Goal: Answer question/provide support: Share knowledge or assist other users

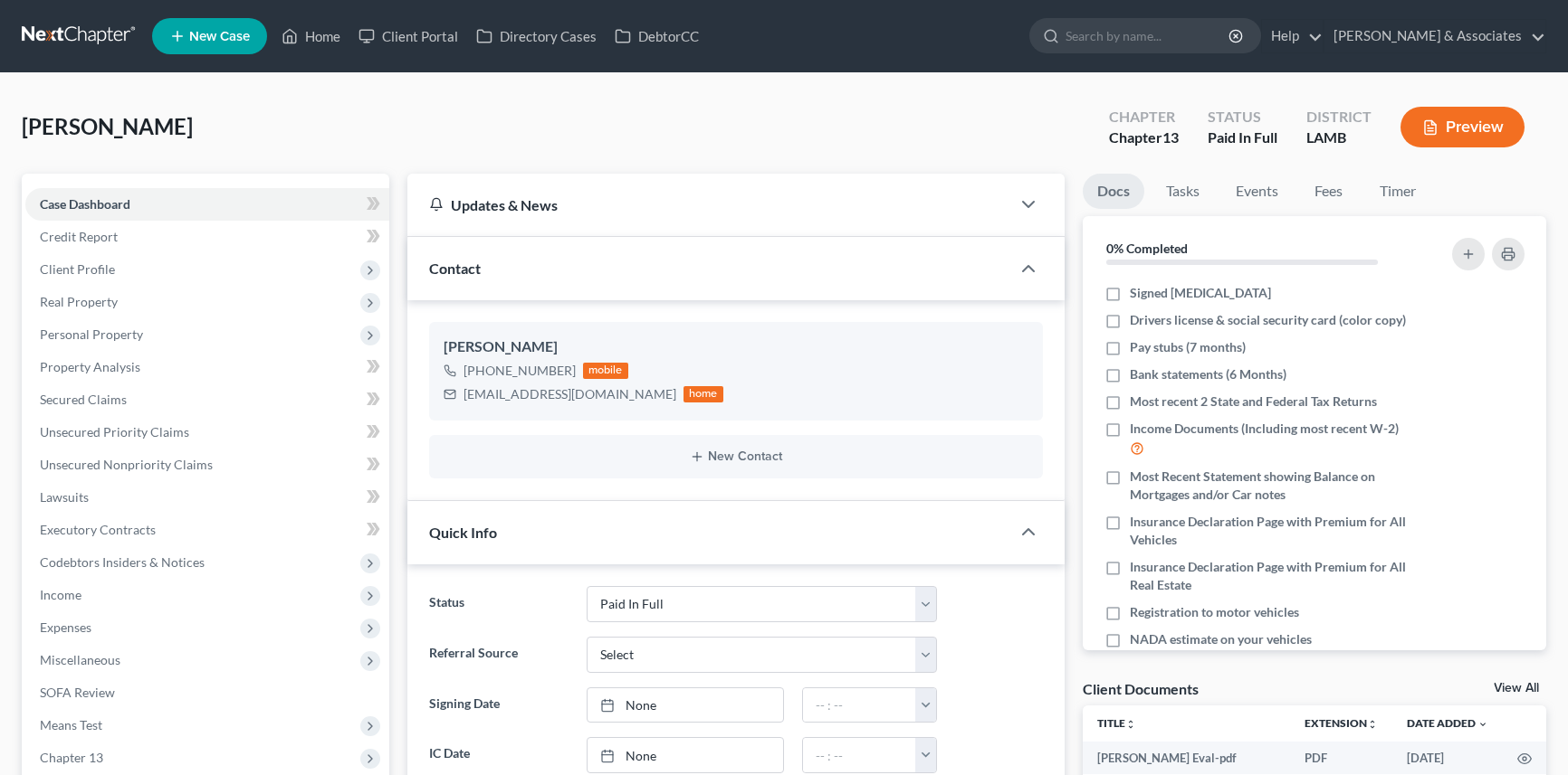
select select "17"
click at [331, 38] on link "Home" at bounding box center [311, 36] width 77 height 33
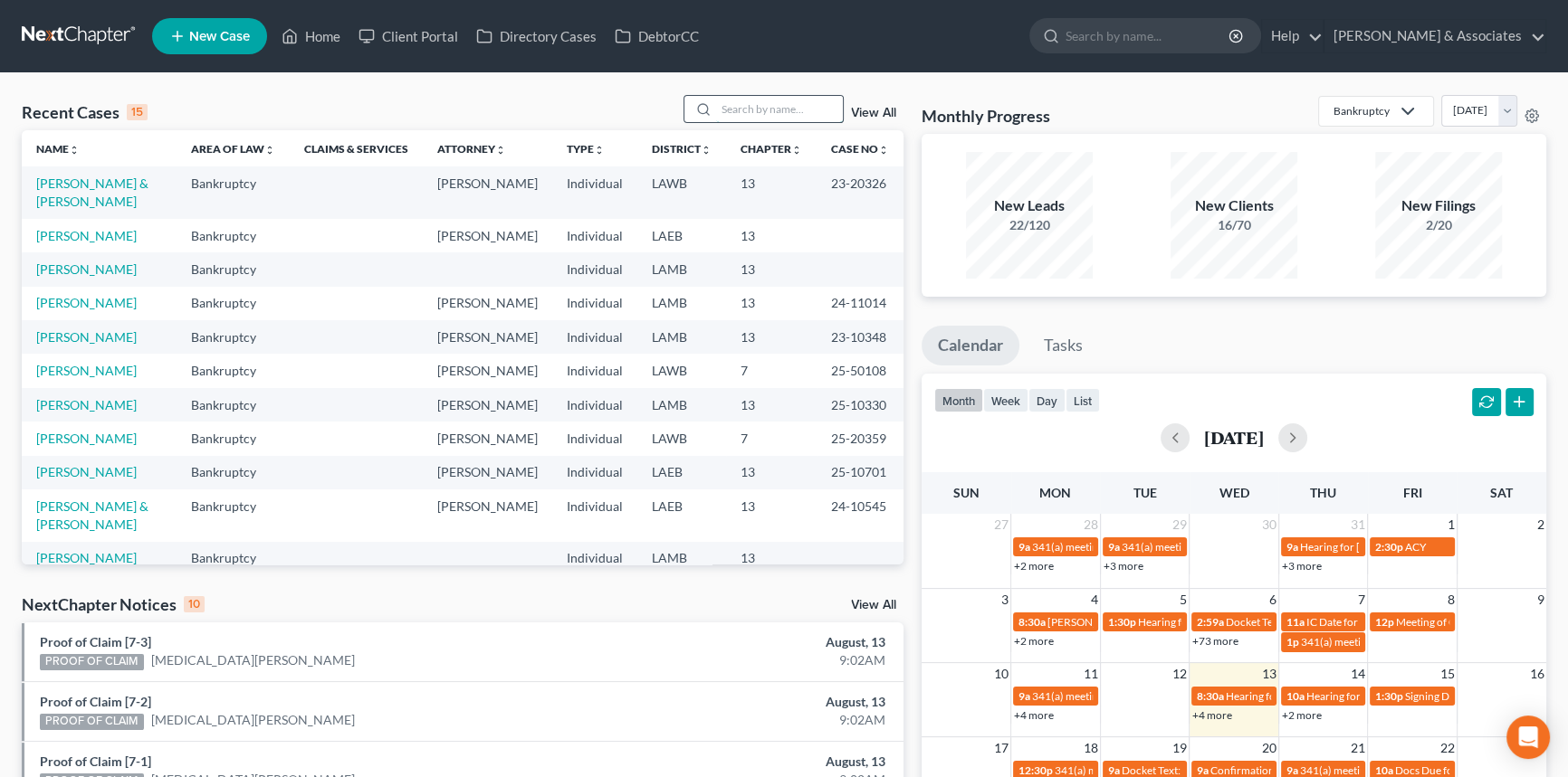
click at [780, 114] on input "search" at bounding box center [779, 108] width 127 height 26
type input "young"
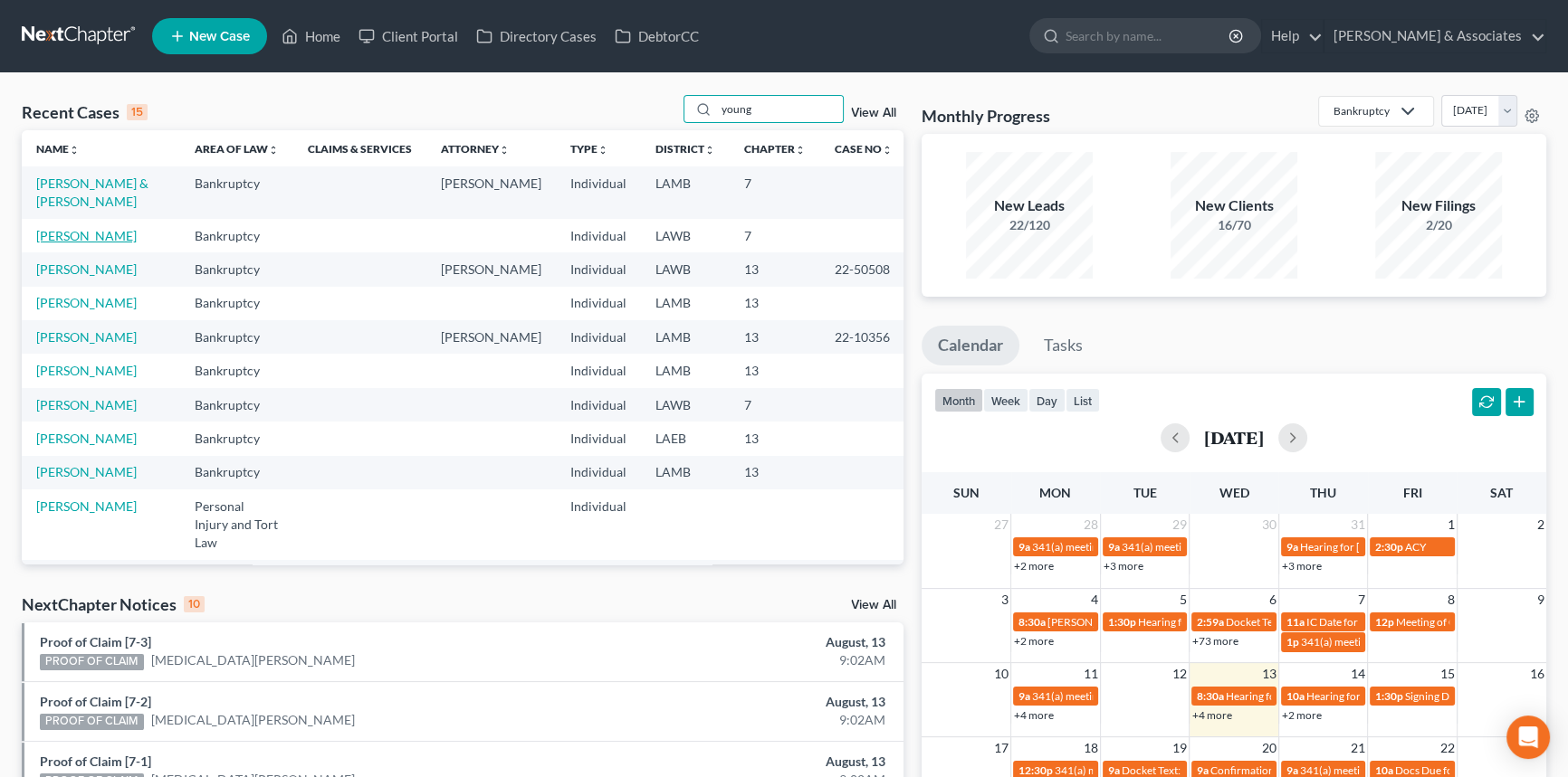
click at [112, 230] on link "[PERSON_NAME]" at bounding box center [86, 236] width 101 height 15
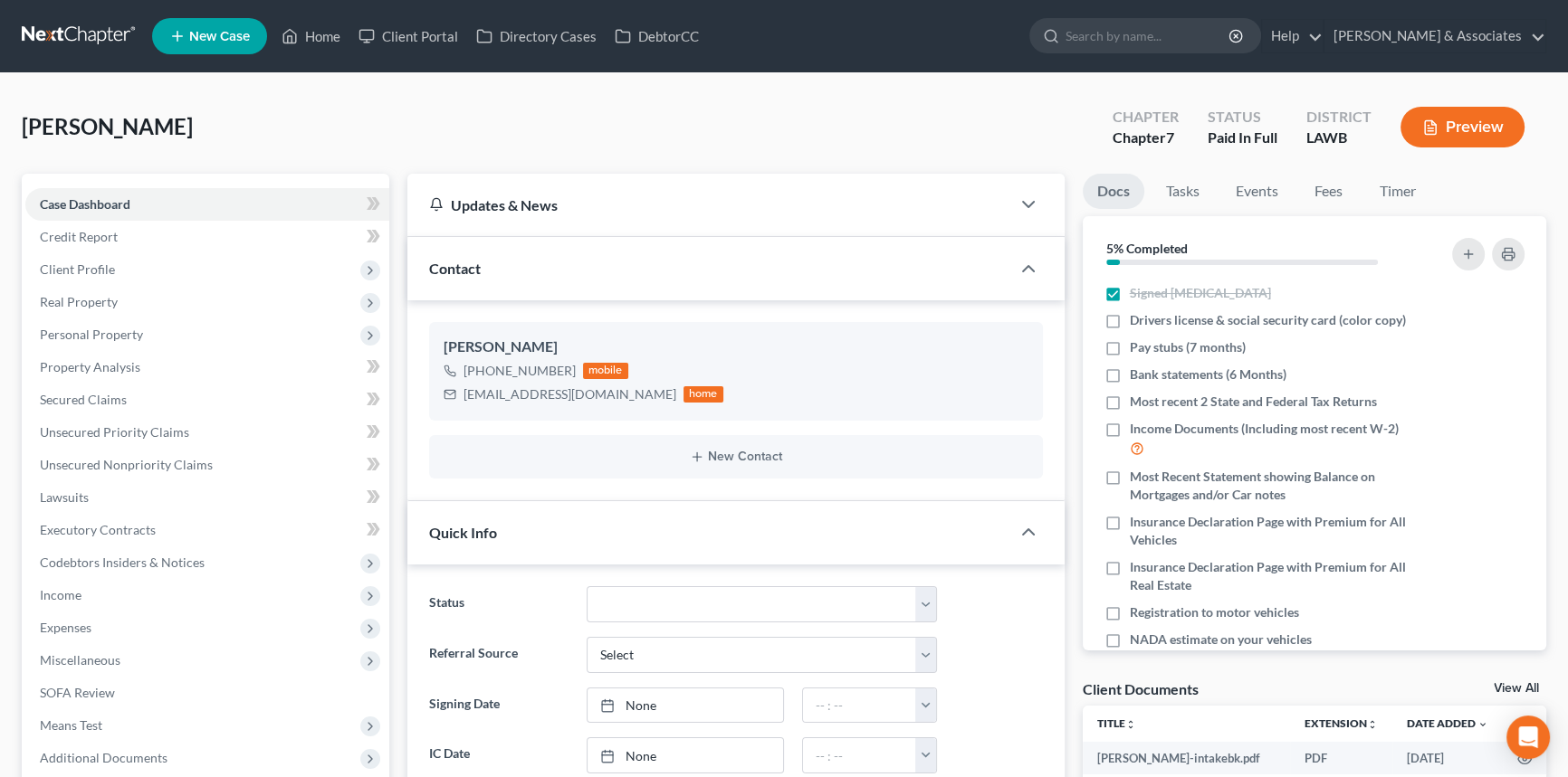
scroll to position [81, 0]
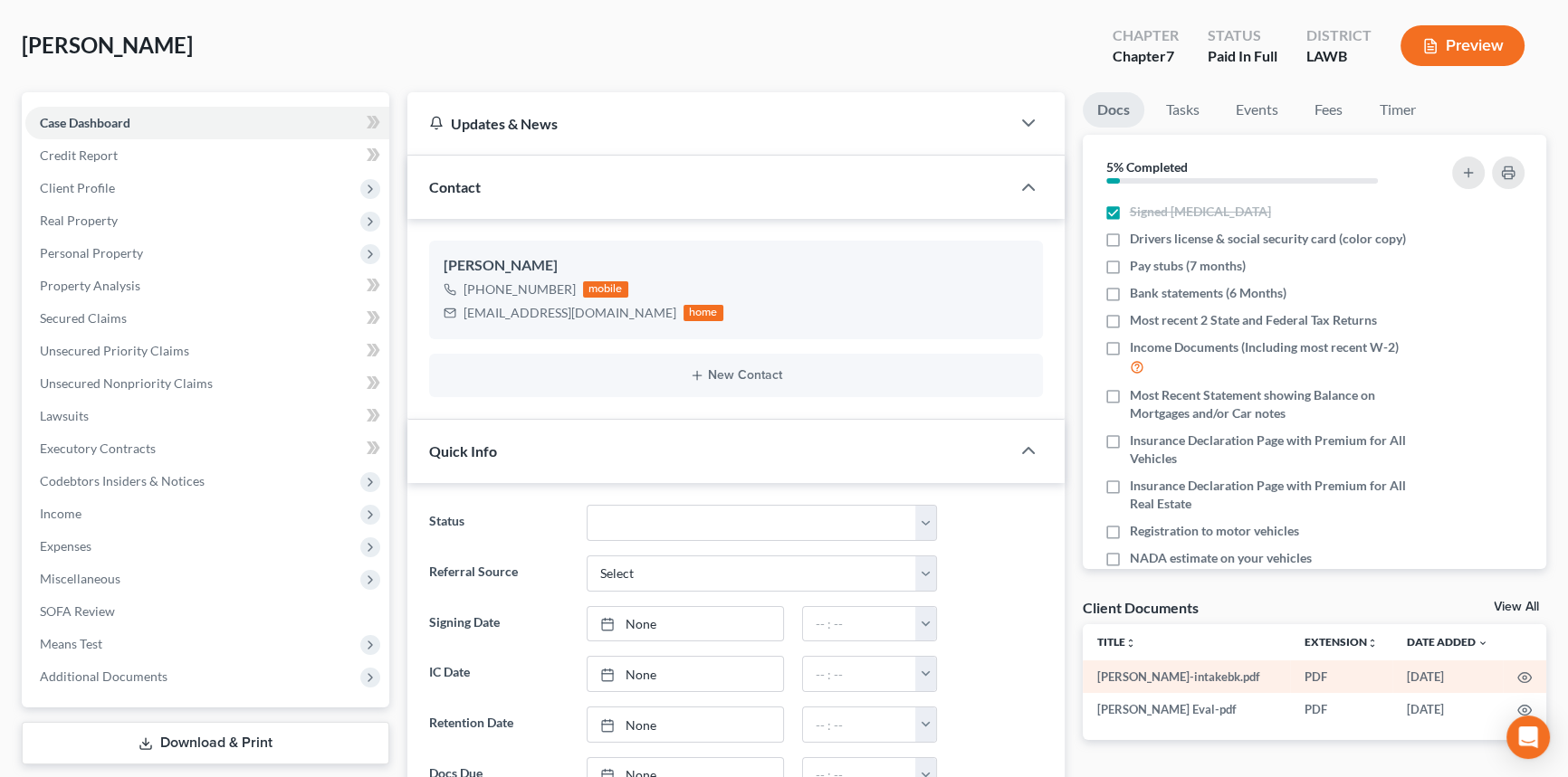
click at [1513, 676] on td at bounding box center [1524, 676] width 43 height 33
click at [1518, 676] on icon "button" at bounding box center [1525, 678] width 13 height 10
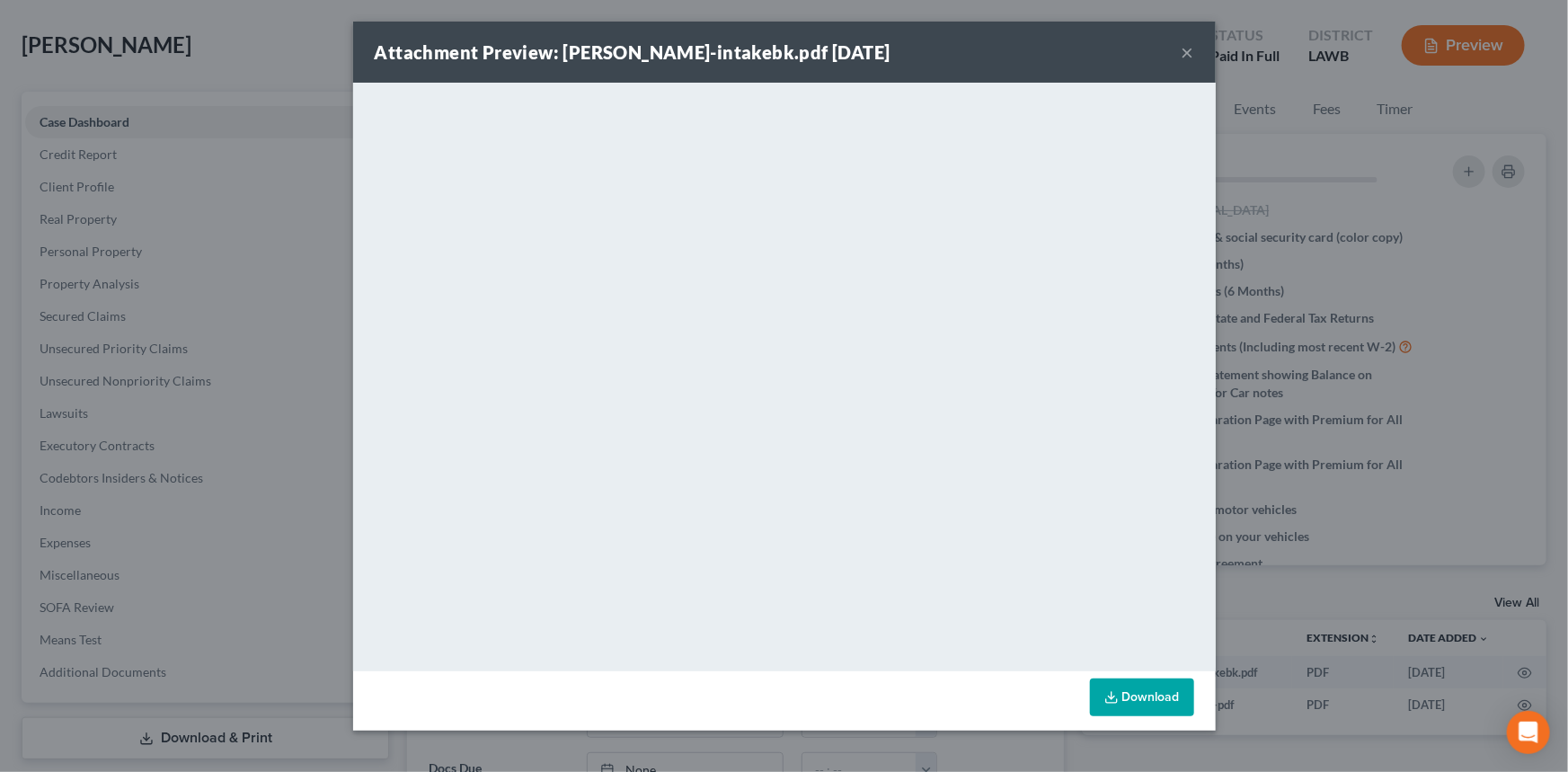
click at [1184, 54] on button "×" at bounding box center [1187, 51] width 12 height 22
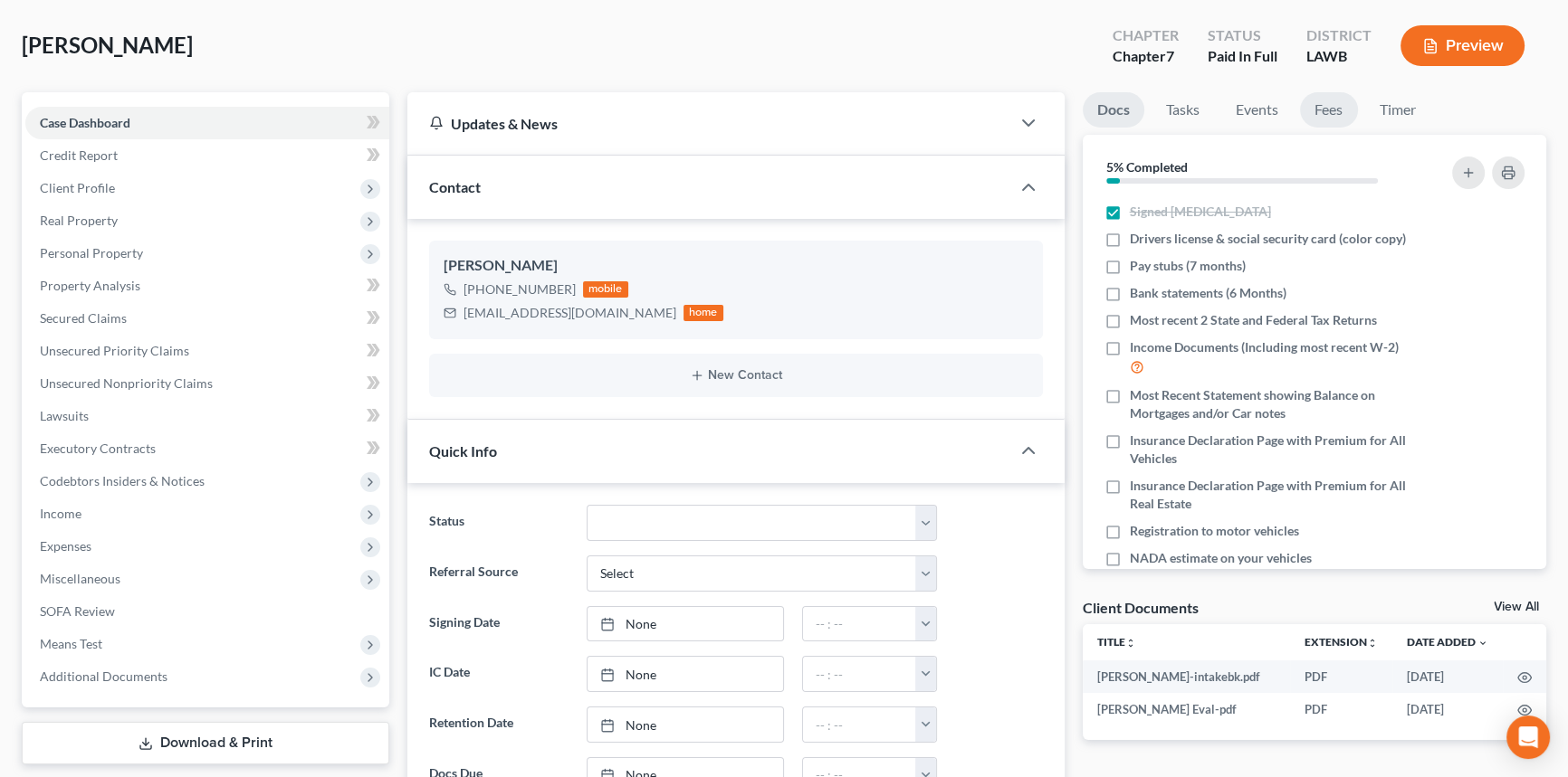
click at [1332, 112] on link "Fees" at bounding box center [1328, 109] width 58 height 35
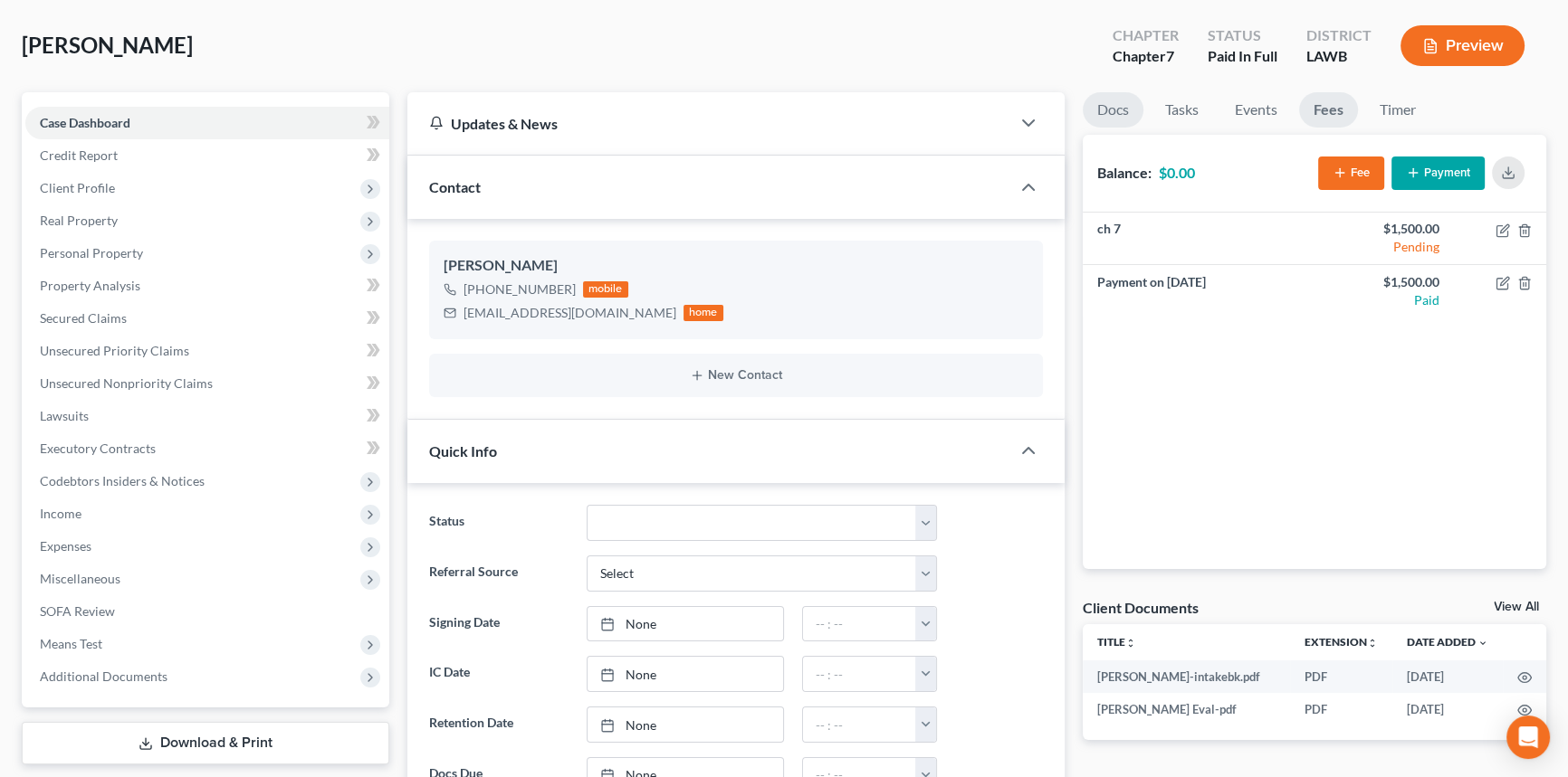
click at [1100, 103] on link "Docs" at bounding box center [1113, 109] width 60 height 35
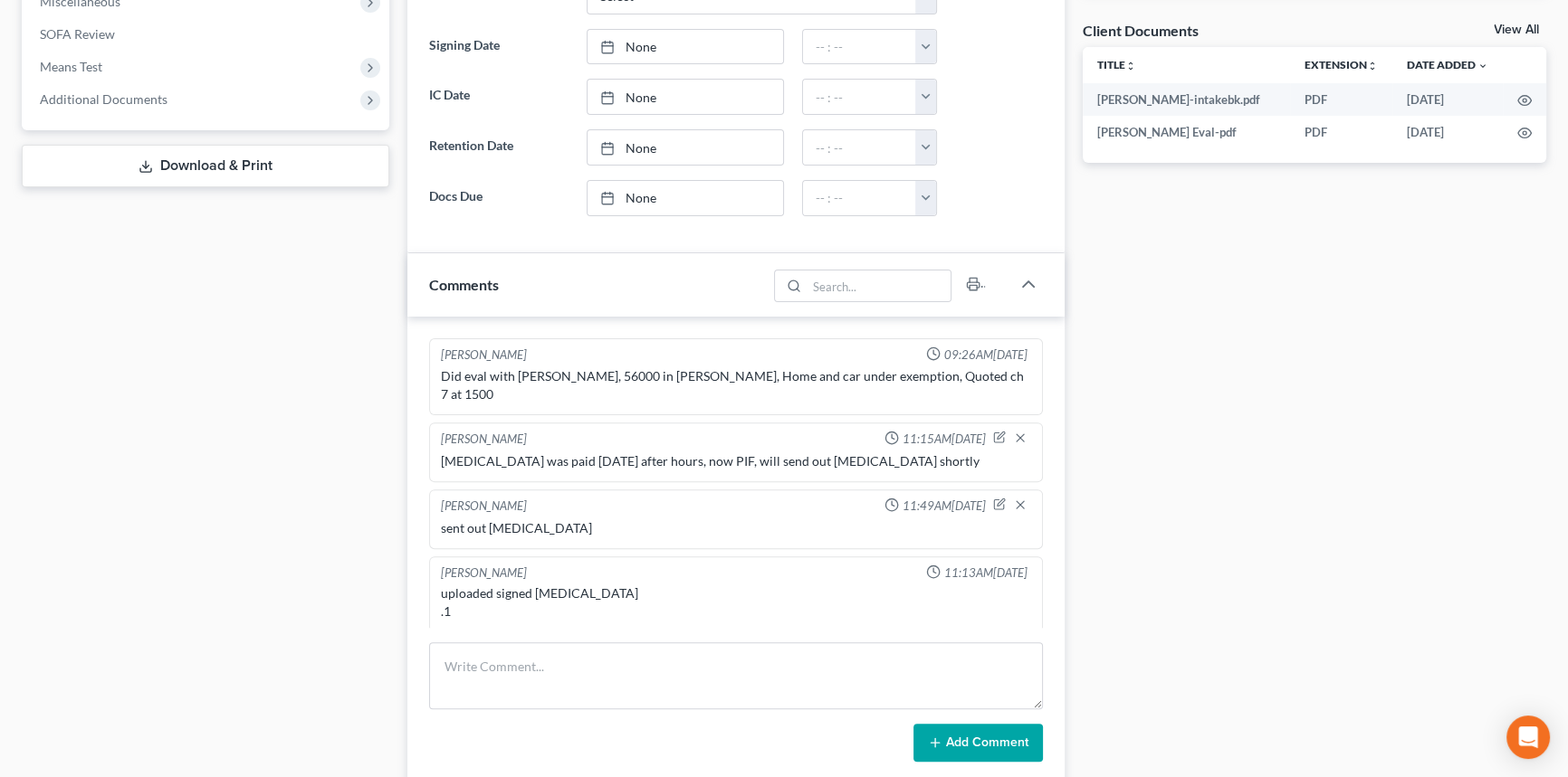
scroll to position [658, 0]
click at [1525, 100] on circle "button" at bounding box center [1525, 102] width 4 height 4
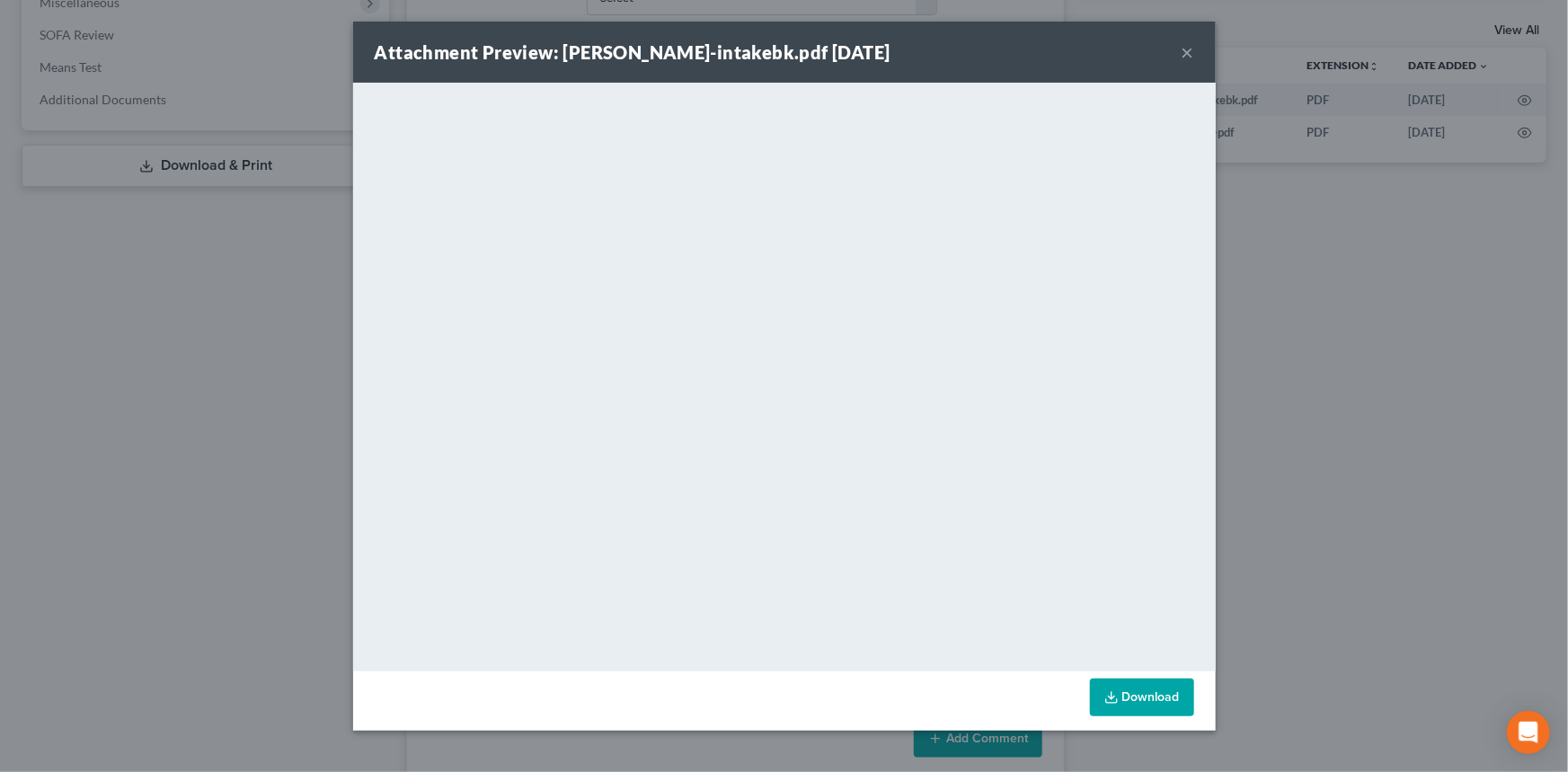
click at [1189, 48] on button "×" at bounding box center [1187, 51] width 12 height 22
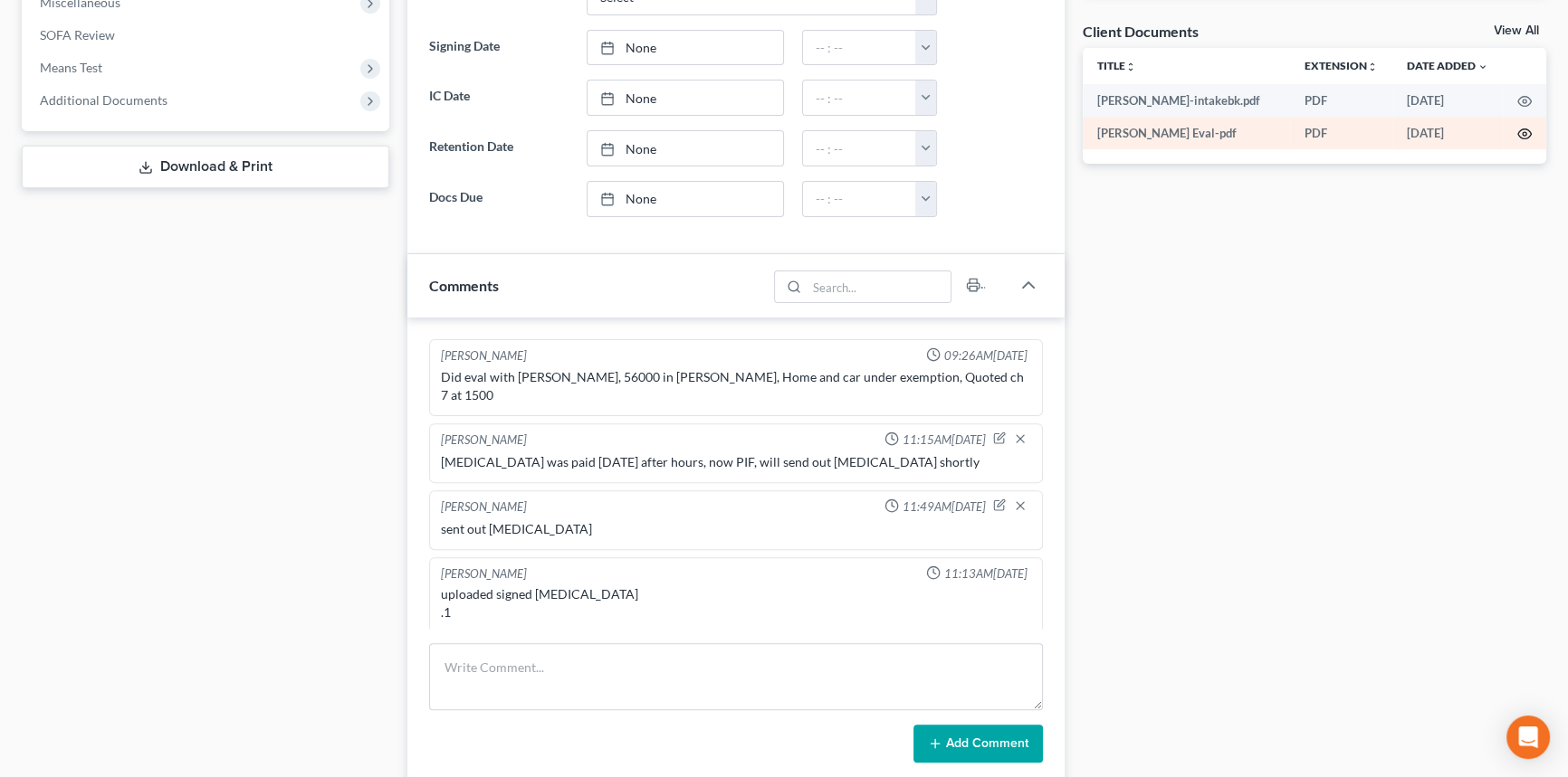
click at [1521, 129] on icon "button" at bounding box center [1524, 133] width 14 height 14
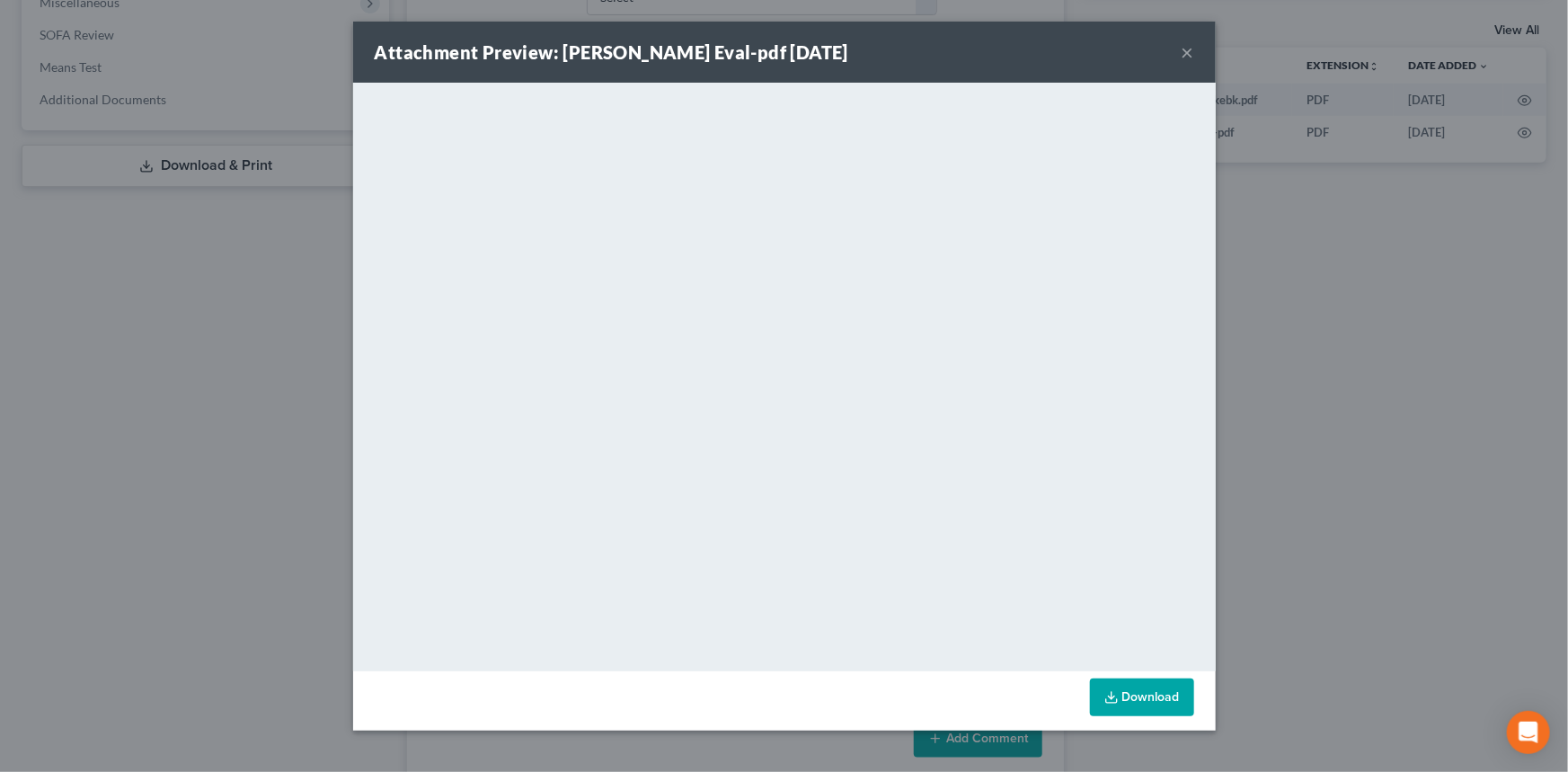
click at [1186, 48] on button "×" at bounding box center [1187, 51] width 12 height 22
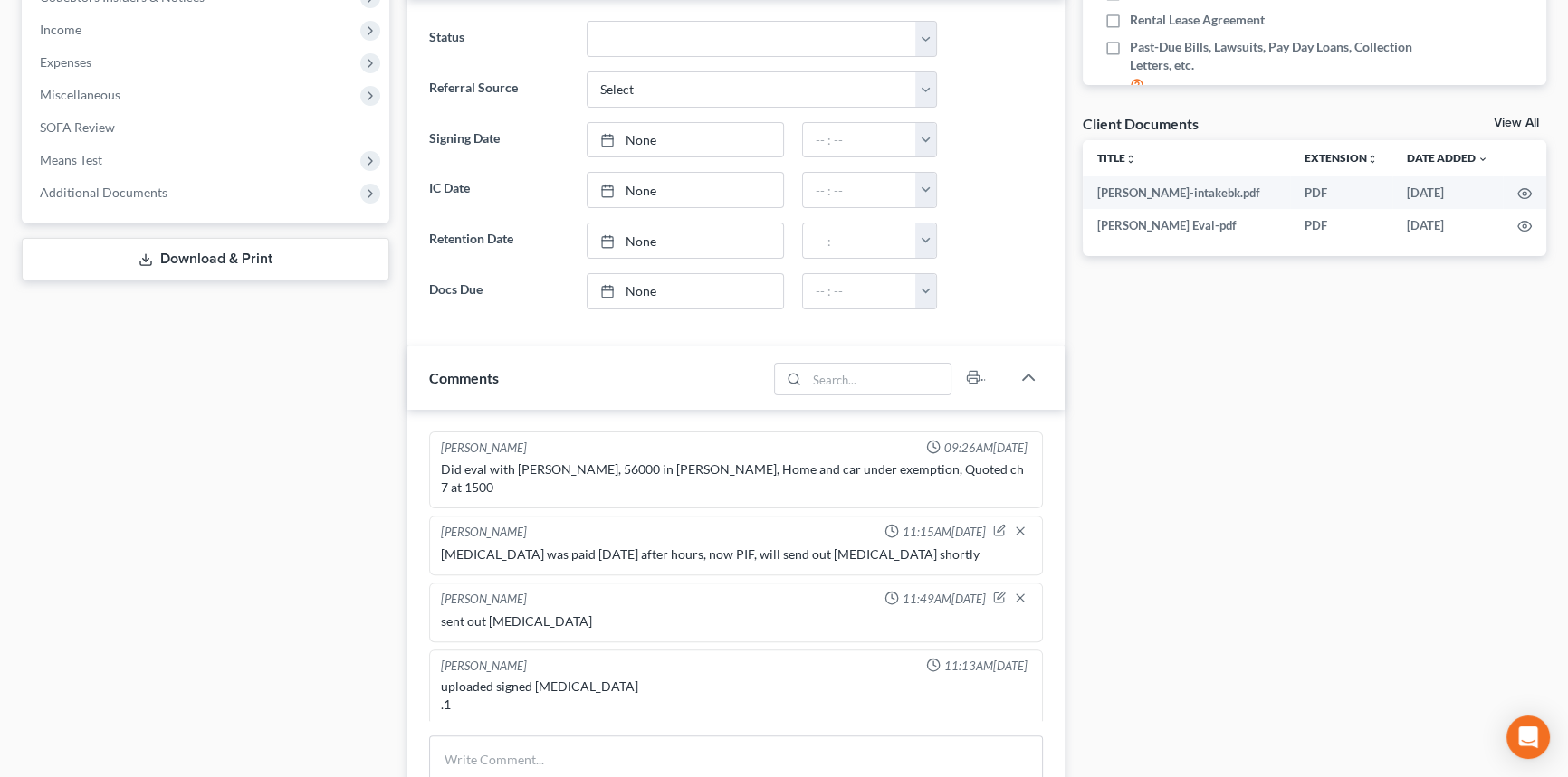
scroll to position [411, 0]
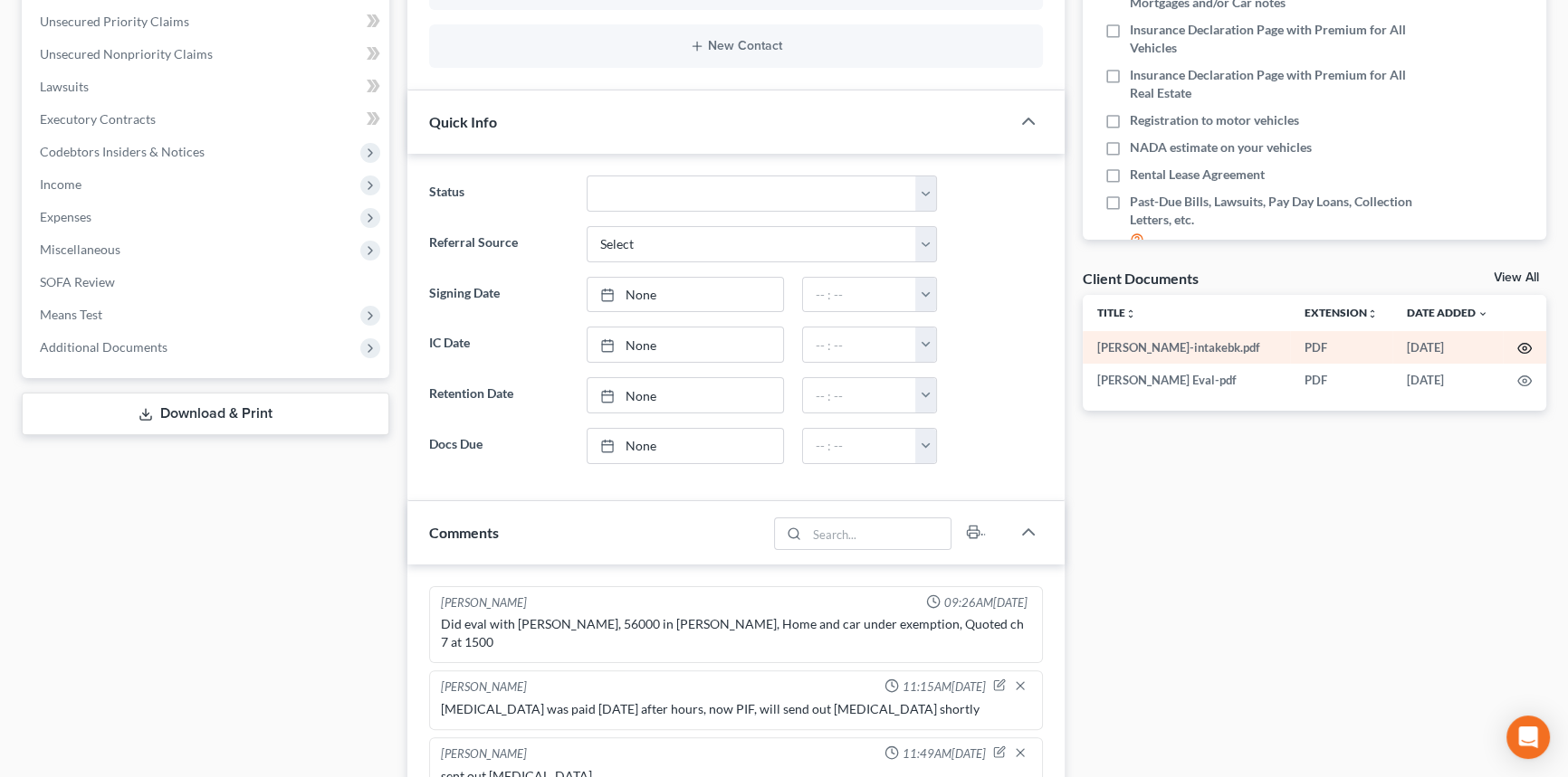
click at [1524, 347] on circle "button" at bounding box center [1525, 349] width 4 height 4
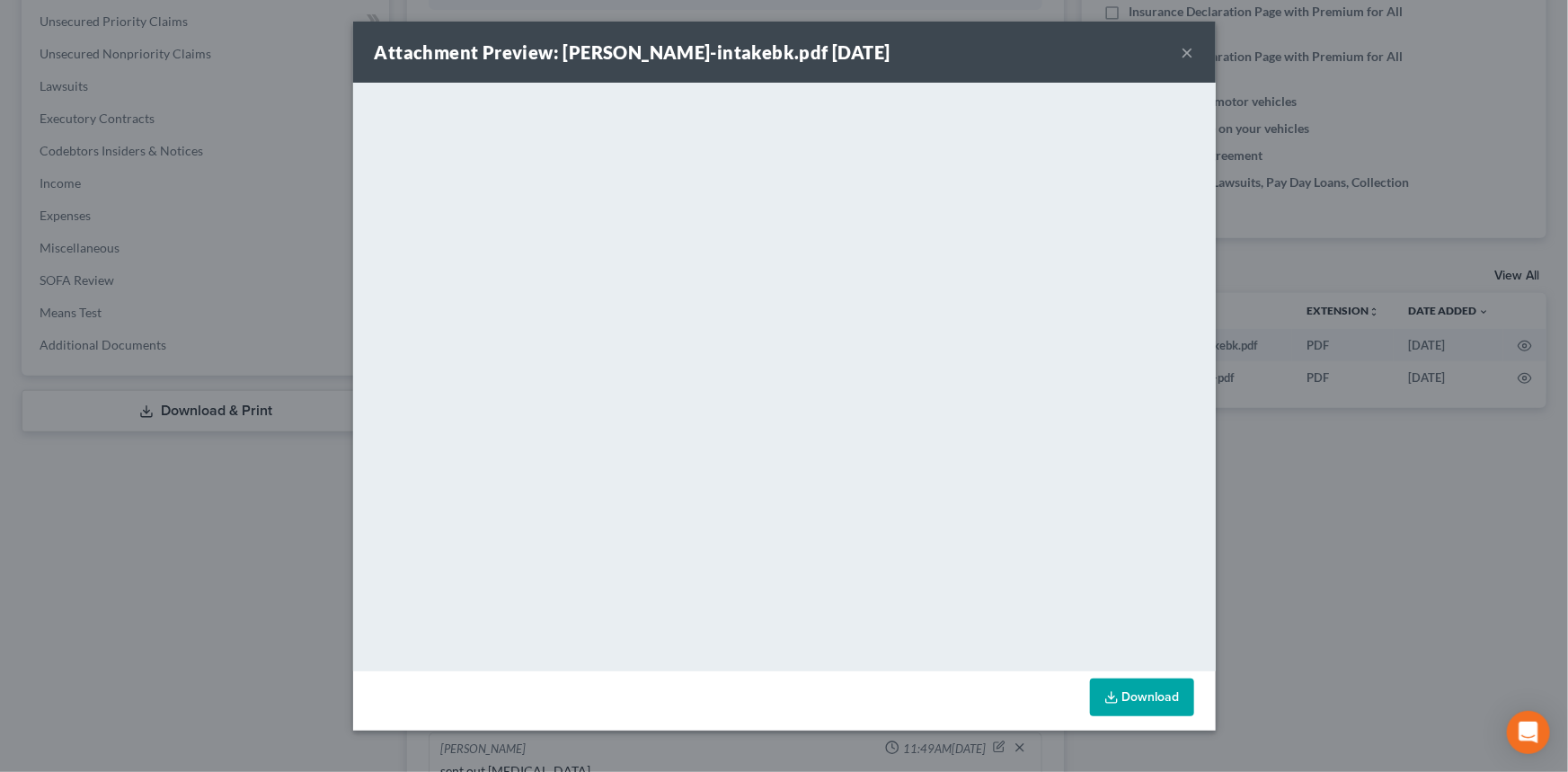
click at [1190, 45] on button "×" at bounding box center [1187, 51] width 12 height 22
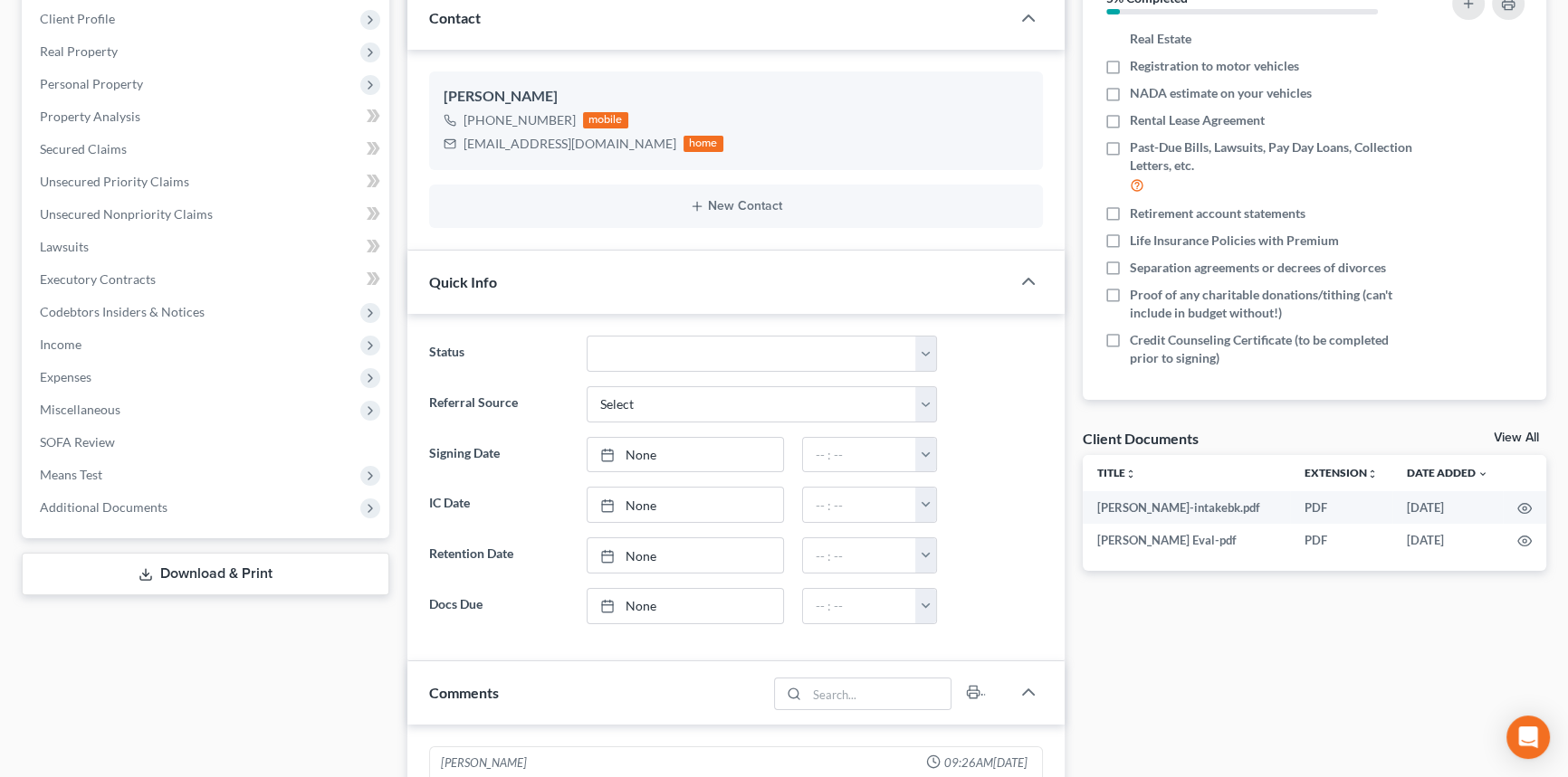
scroll to position [658, 0]
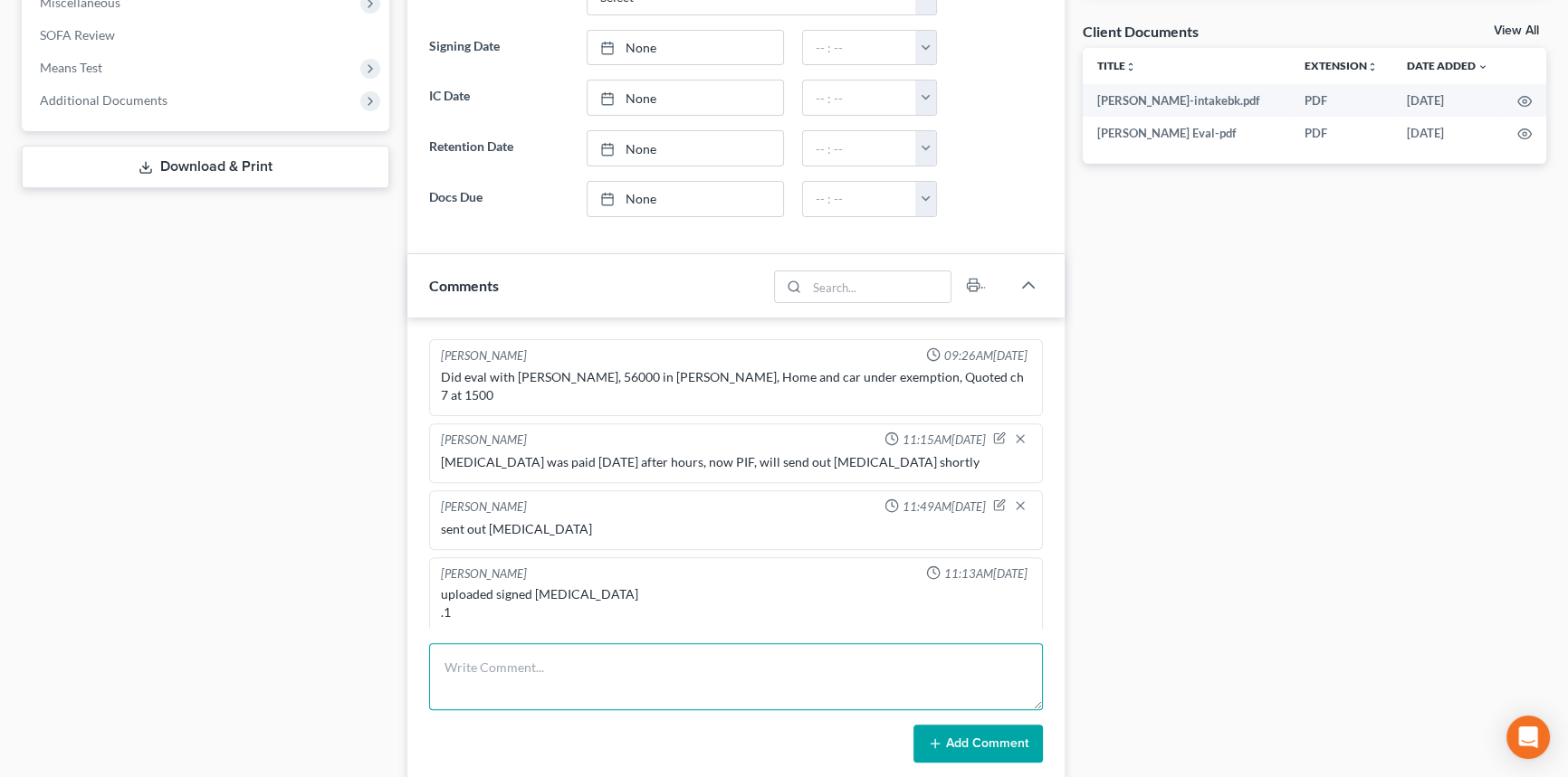
click at [515, 644] on textarea at bounding box center [736, 677] width 613 height 67
click at [537, 660] on textarea at bounding box center [736, 677] width 613 height 67
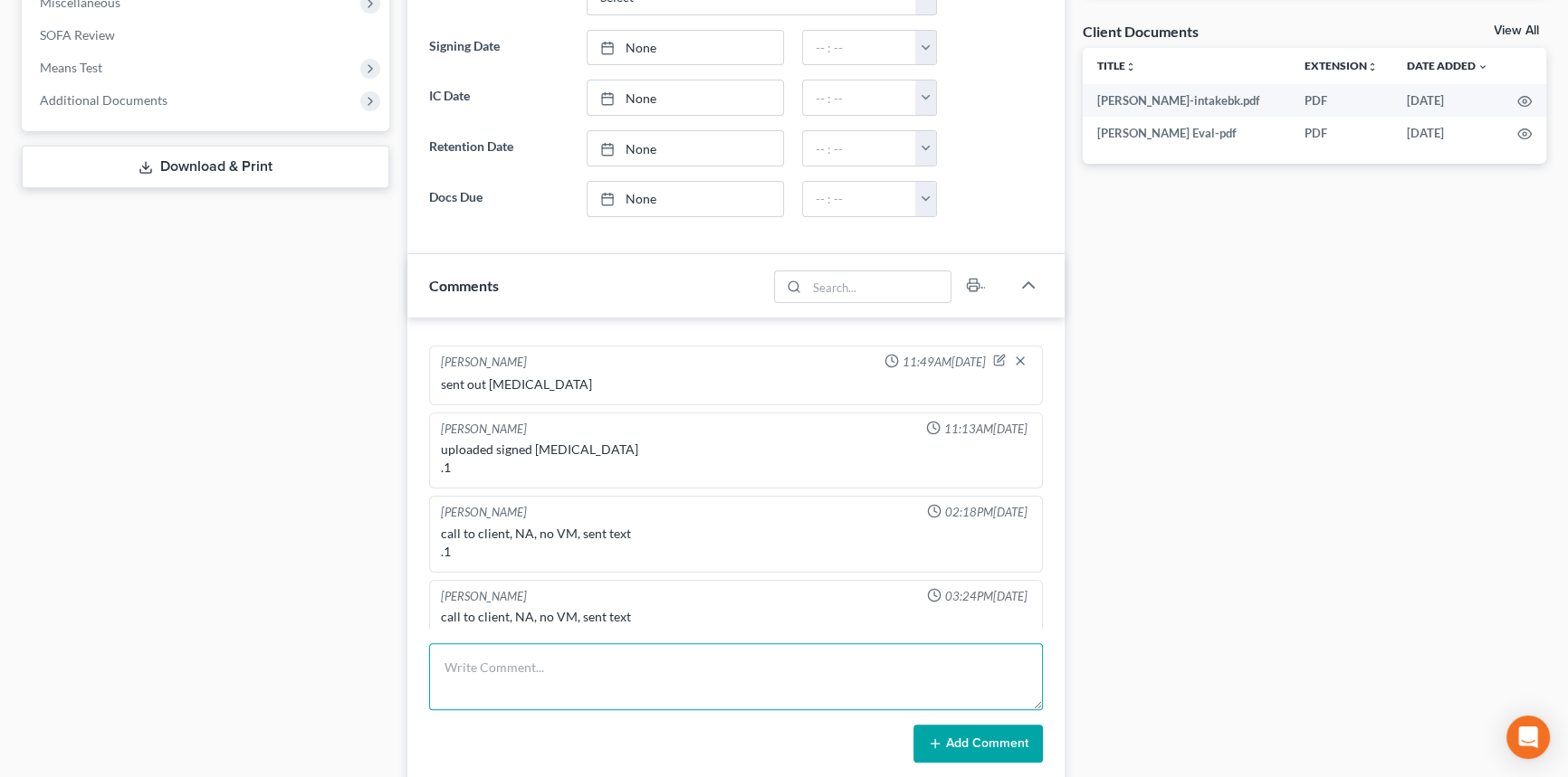
scroll to position [302, 0]
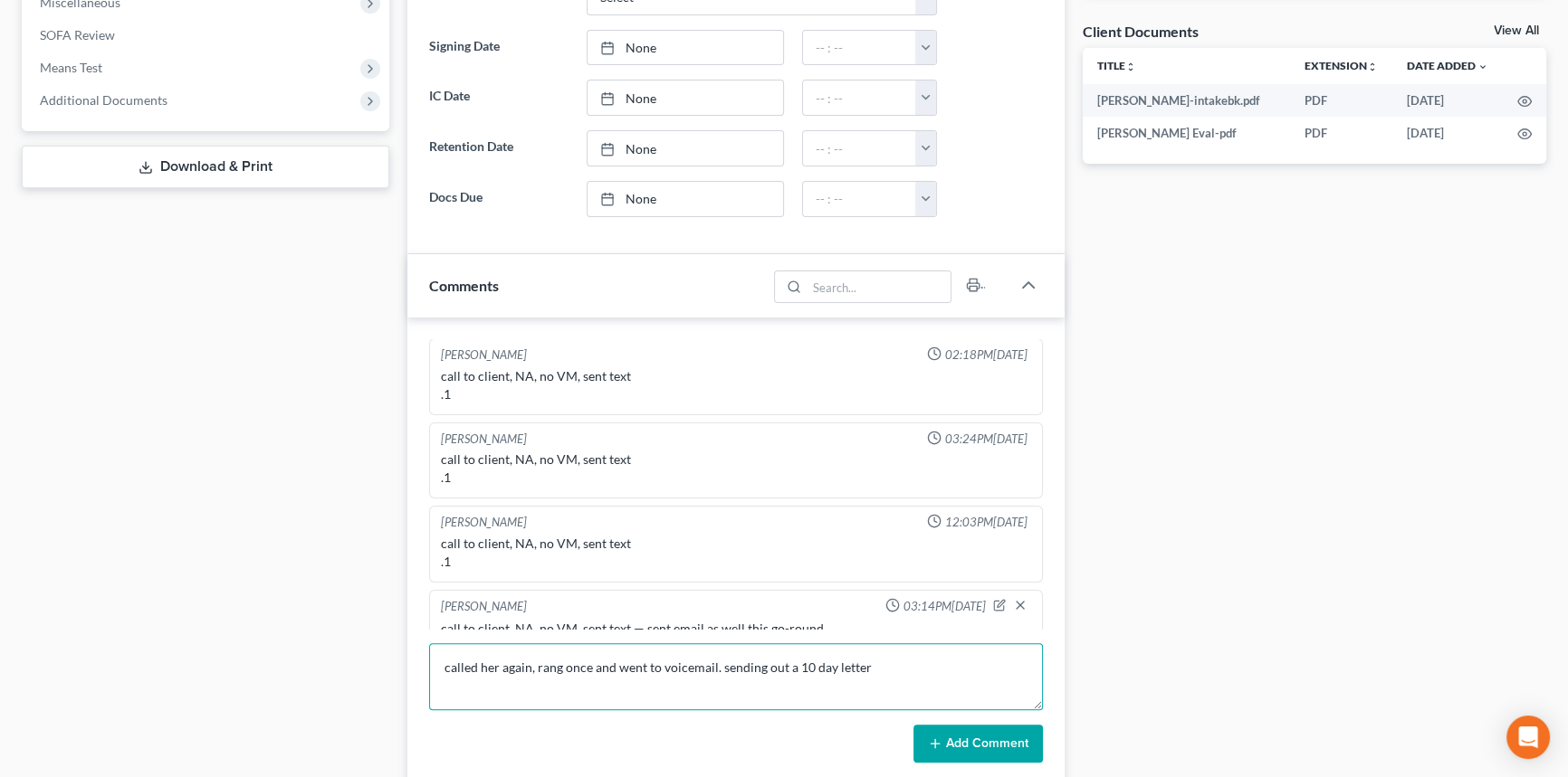
type textarea "called her again, rang once and went to voicemail. sending out a 10 day letter"
click at [1003, 733] on button "Add Comment" at bounding box center [978, 744] width 129 height 38
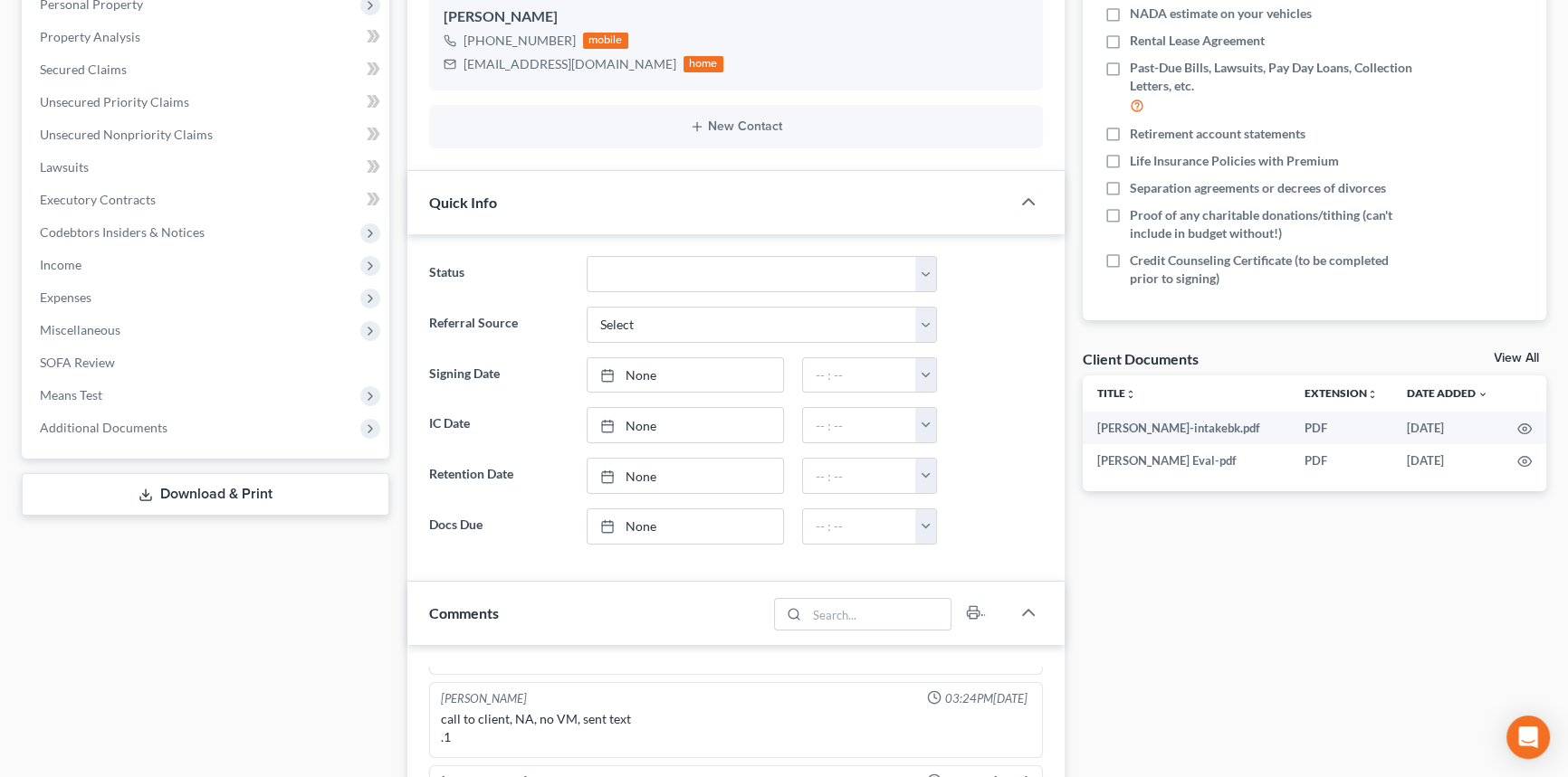
scroll to position [0, 0]
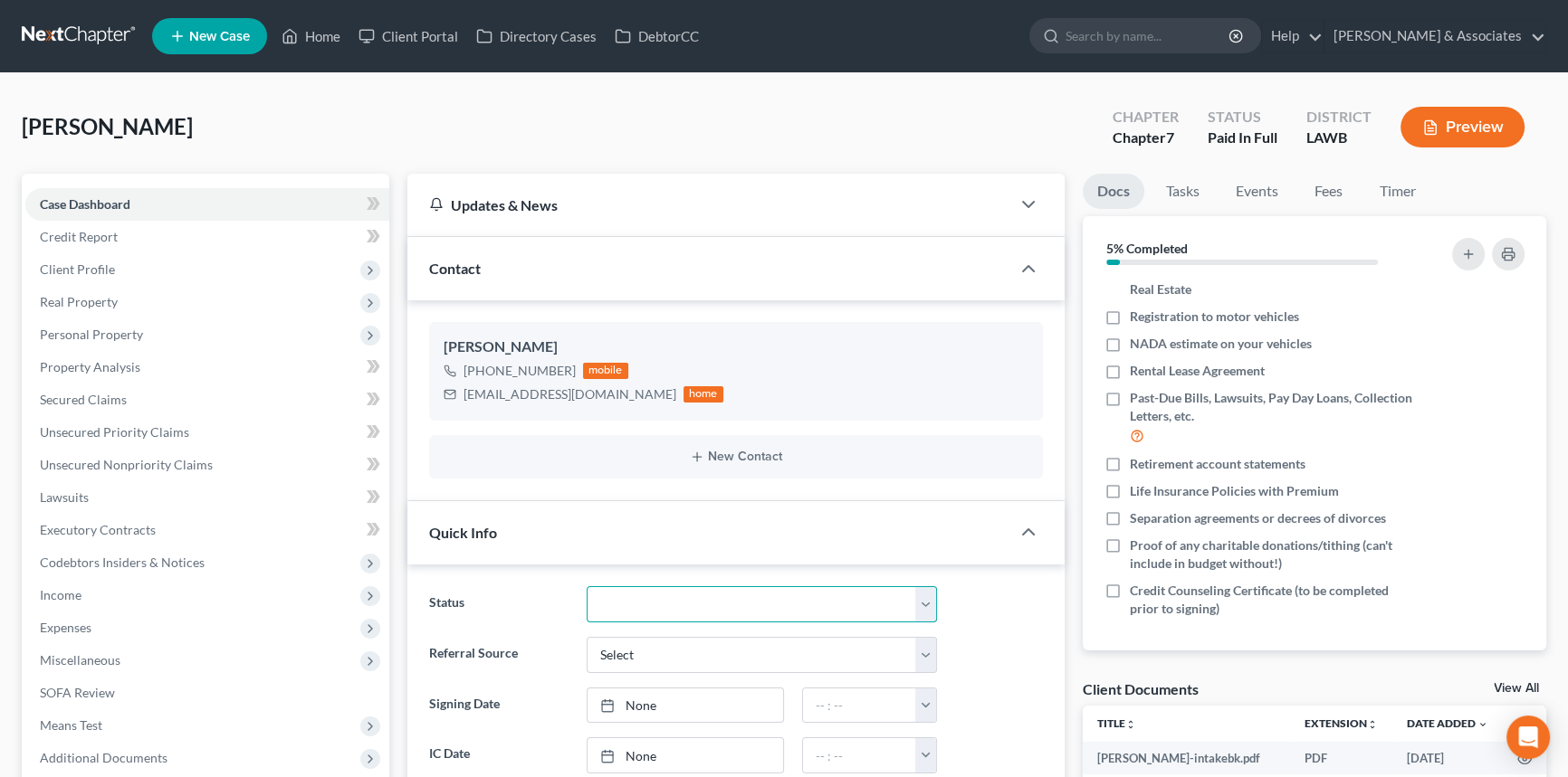
click at [728, 595] on select "Amended Plan Needed Awaiting Income Closed Confirmed Discharged Dismissed Docs …" at bounding box center [762, 605] width 351 height 36
click at [483, 114] on div "[PERSON_NAME] Upgraded Chapter Chapter 7 Status Paid In Full District LAWB Prev…" at bounding box center [784, 134] width 1525 height 79
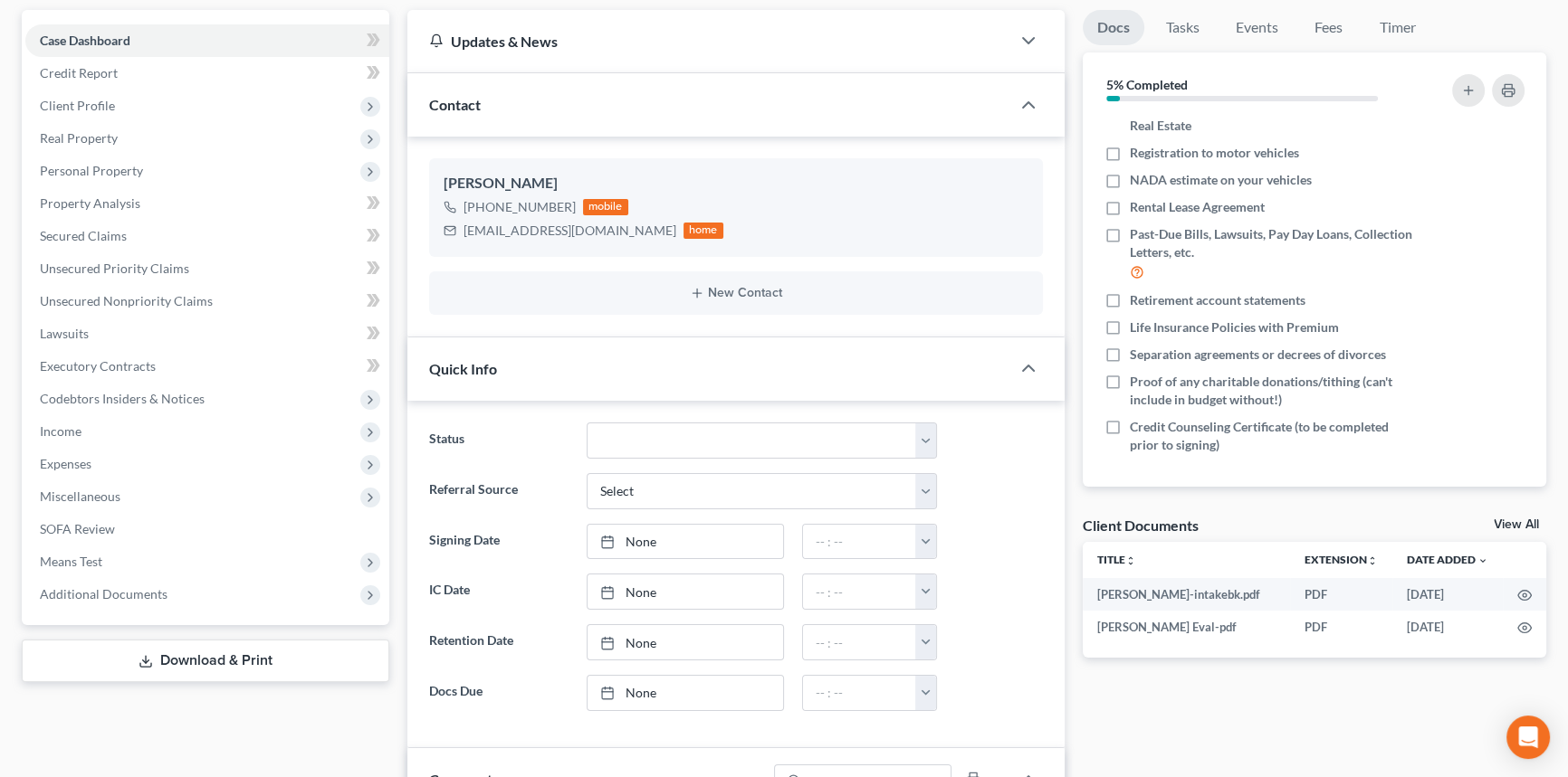
click at [1517, 521] on link "View All" at bounding box center [1515, 524] width 45 height 12
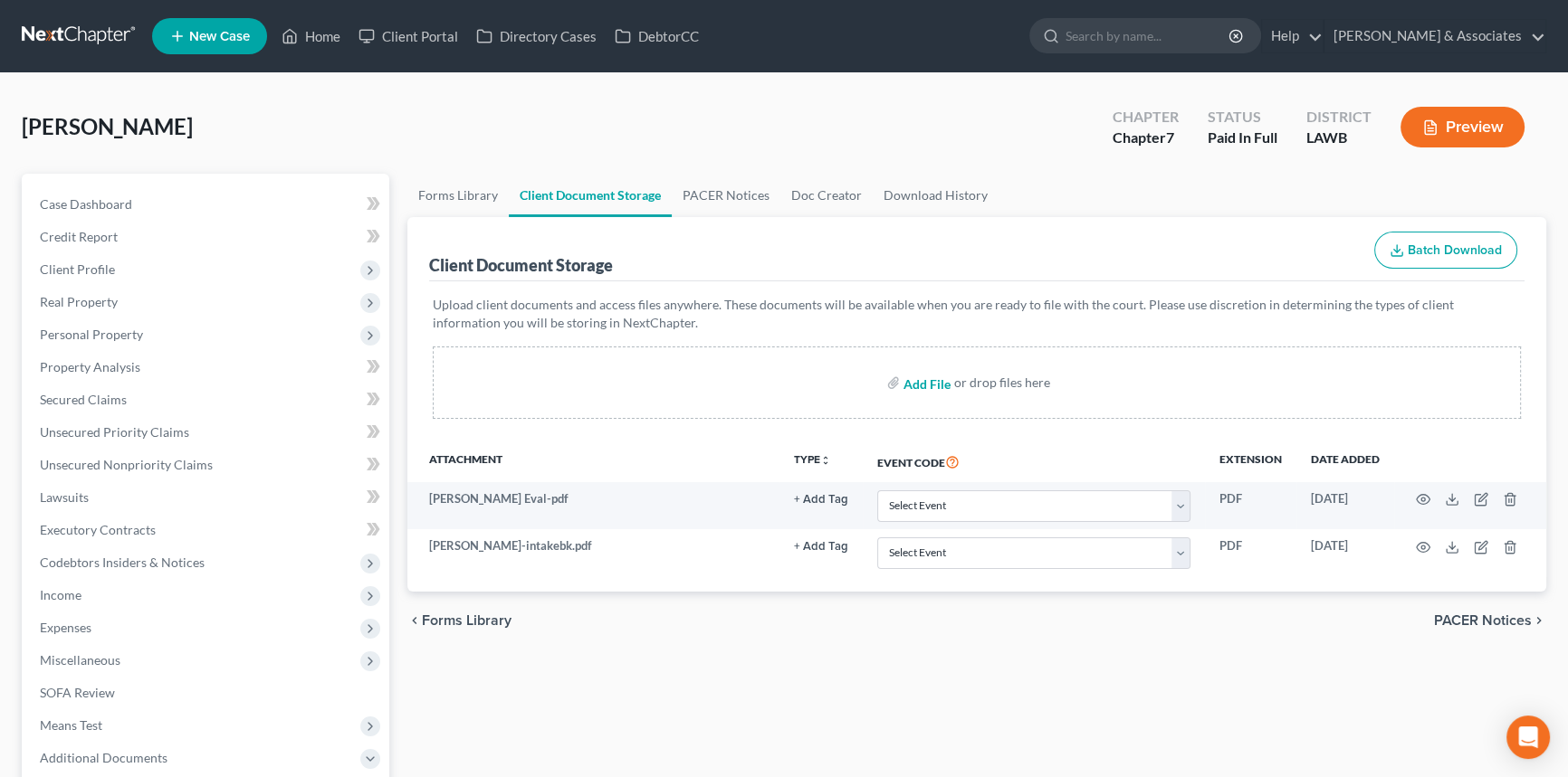
click at [914, 371] on input "file" at bounding box center [925, 383] width 43 height 33
type input "C:\fakepath\[PERSON_NAME].10 day letter FINAL WARNING.pdf"
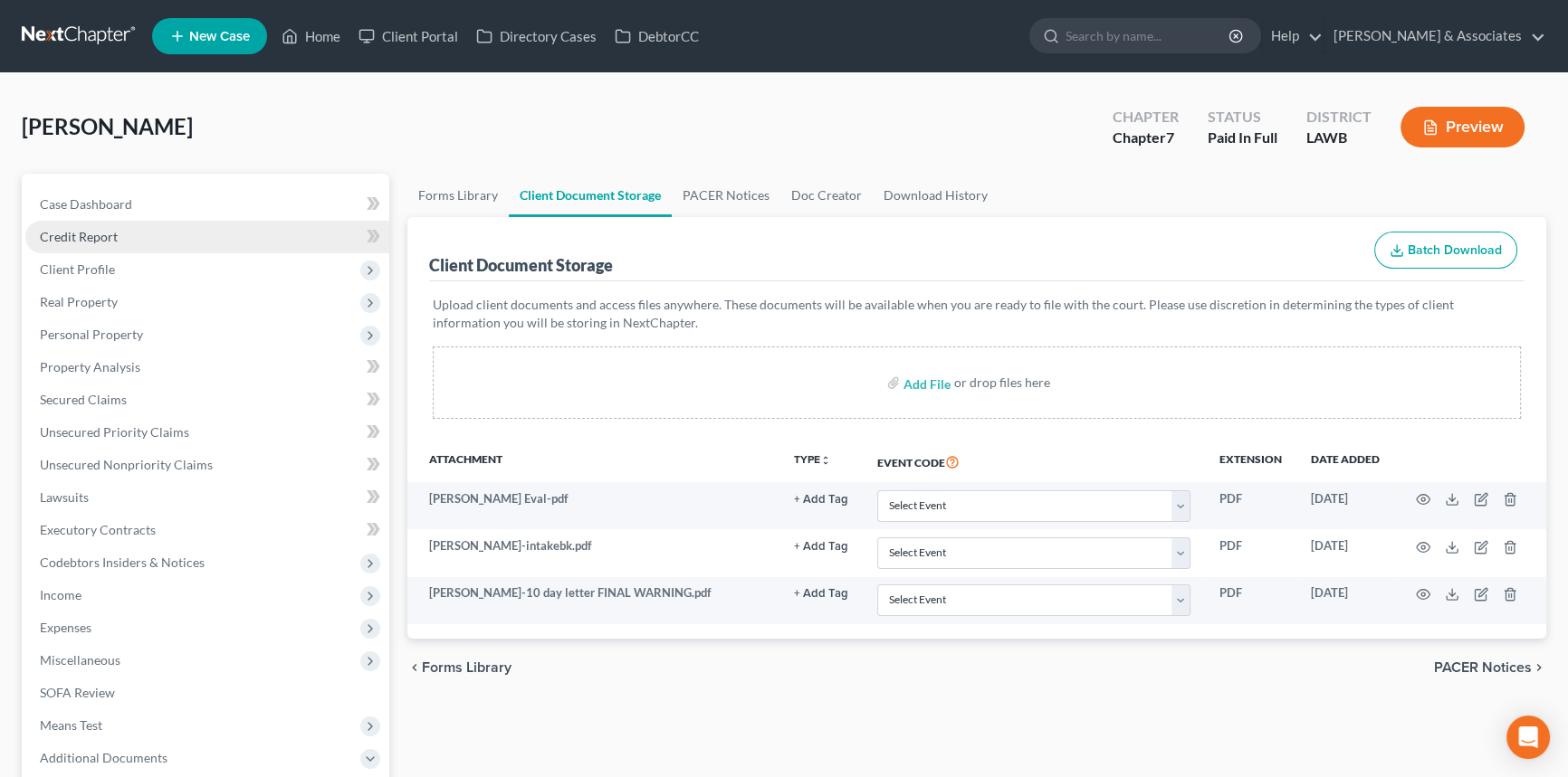
click at [178, 230] on link "Credit Report" at bounding box center [207, 237] width 364 height 33
click at [187, 208] on link "Case Dashboard" at bounding box center [207, 204] width 364 height 33
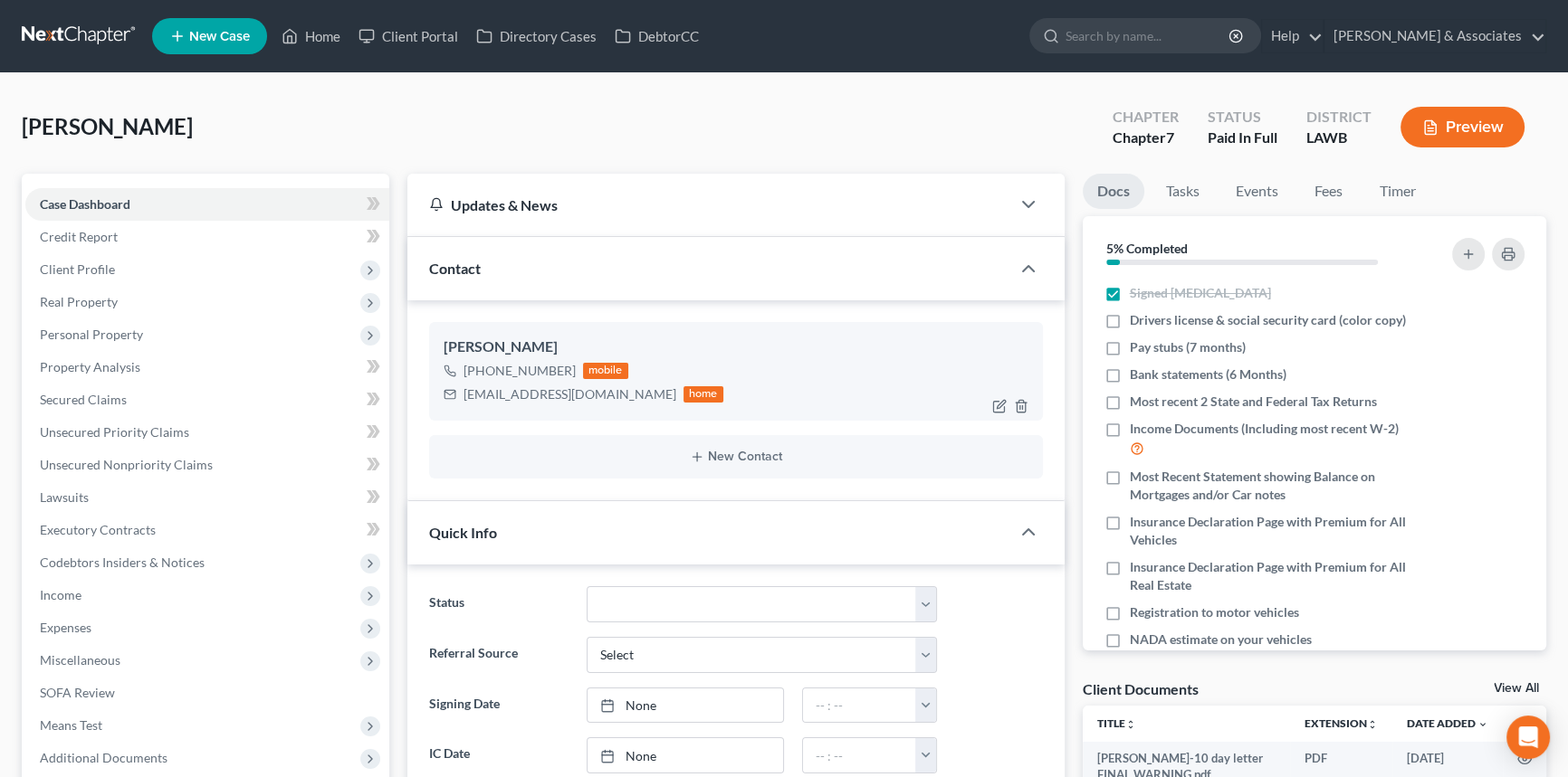
click at [612, 391] on div "[EMAIL_ADDRESS][DOMAIN_NAME]" at bounding box center [570, 394] width 213 height 18
click at [612, 390] on div "[EMAIL_ADDRESS][DOMAIN_NAME]" at bounding box center [570, 394] width 213 height 18
copy div "[EMAIL_ADDRESS][DOMAIN_NAME]"
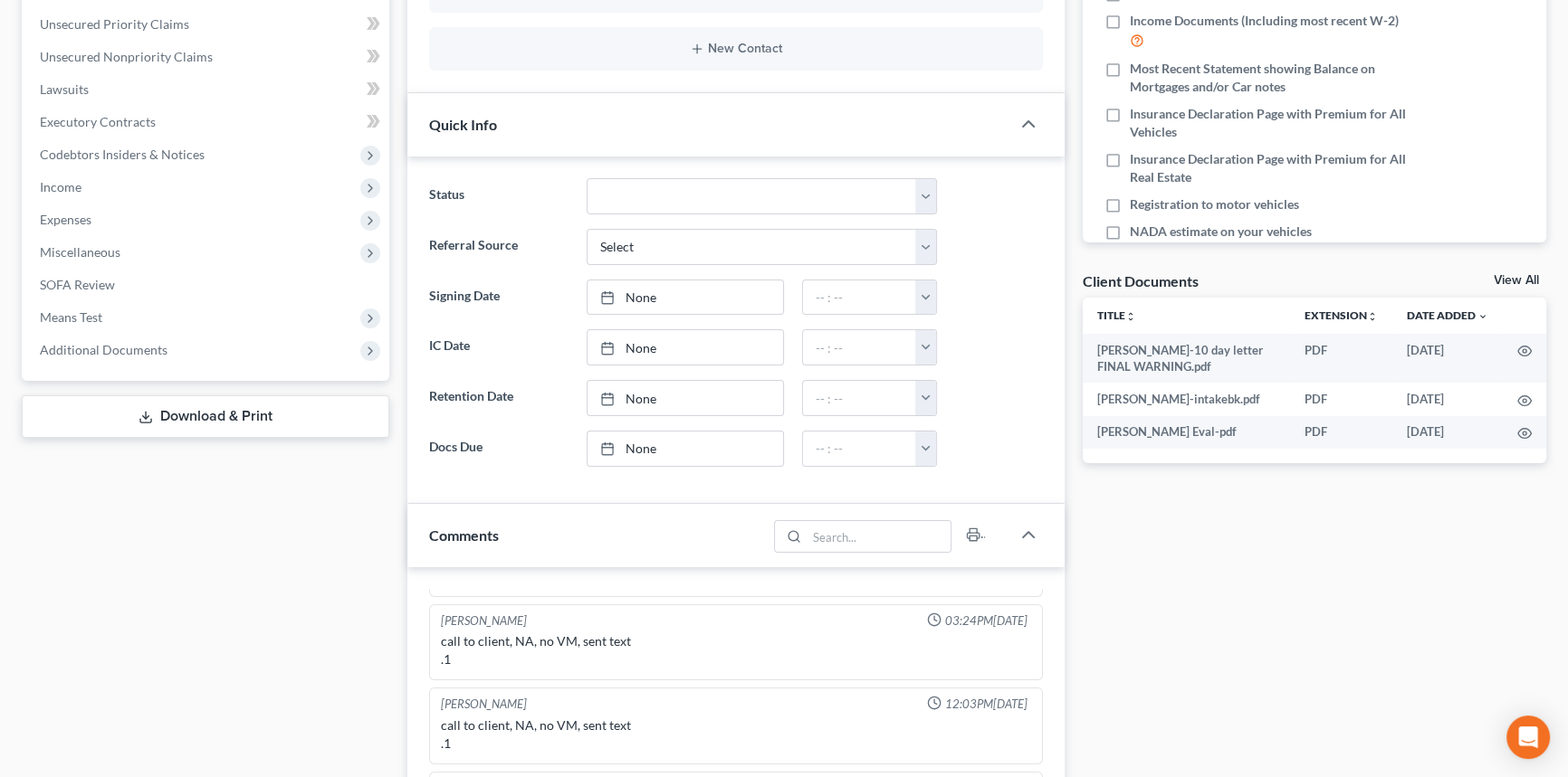
scroll to position [741, 0]
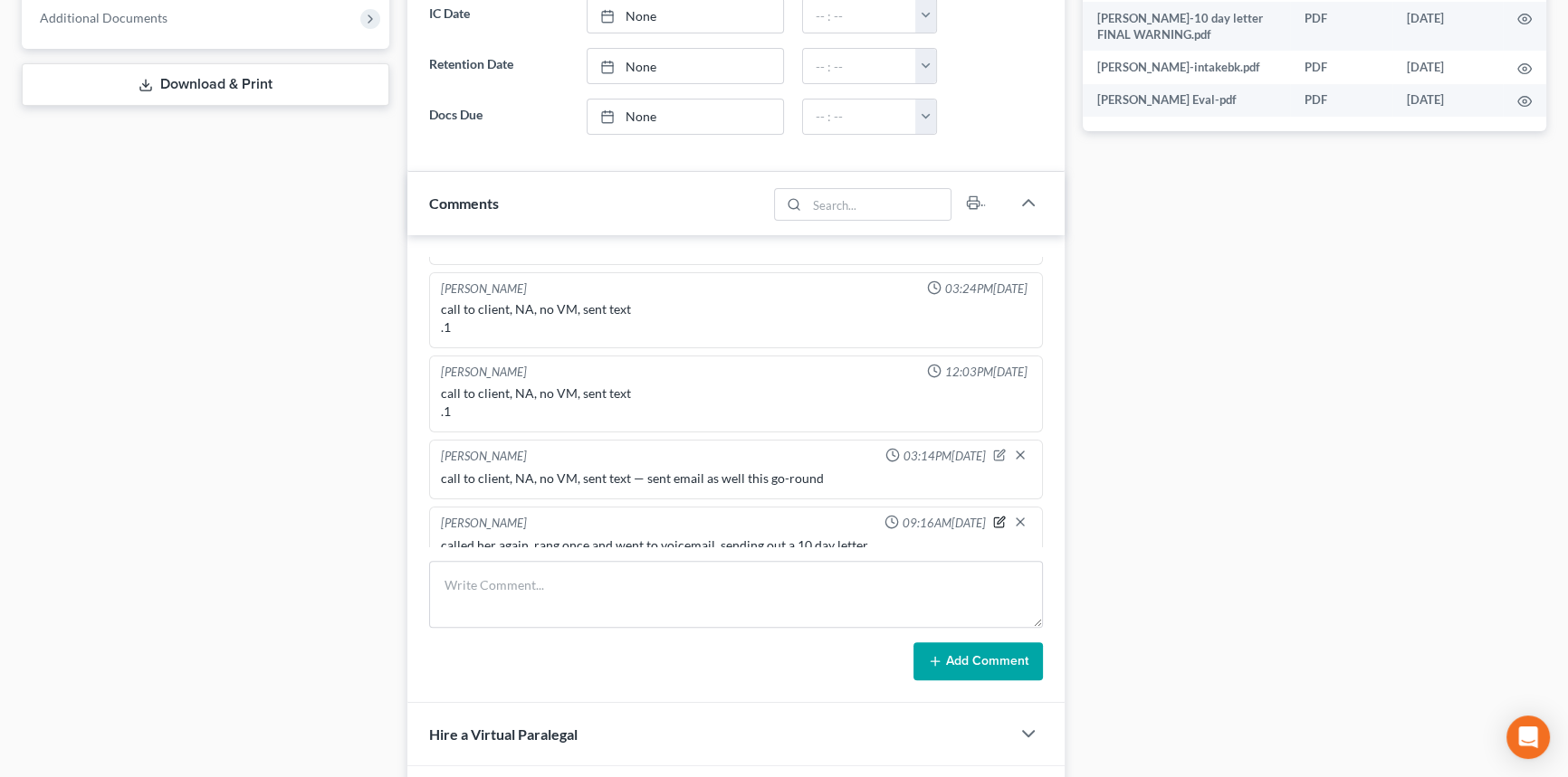
click at [993, 515] on icon "button" at bounding box center [999, 521] width 12 height 12
click at [915, 537] on textarea "called her again, rang once and went to voicemail. sending out a 10 day letter" at bounding box center [736, 570] width 590 height 67
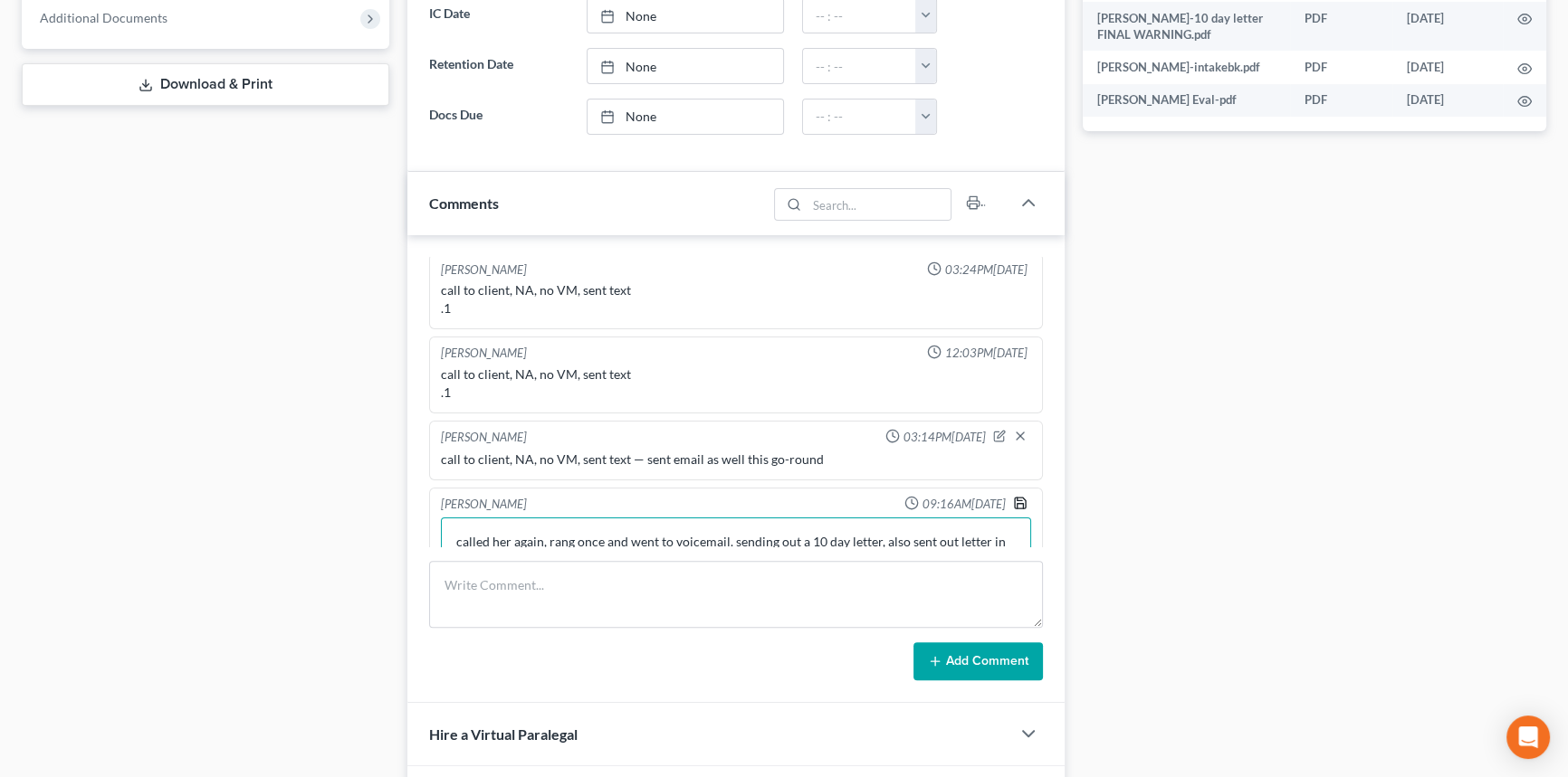
type textarea "called her again, rang once and went to voicemail. sending out a 10 day letter,…"
click at [1013, 496] on icon "button" at bounding box center [1020, 503] width 14 height 14
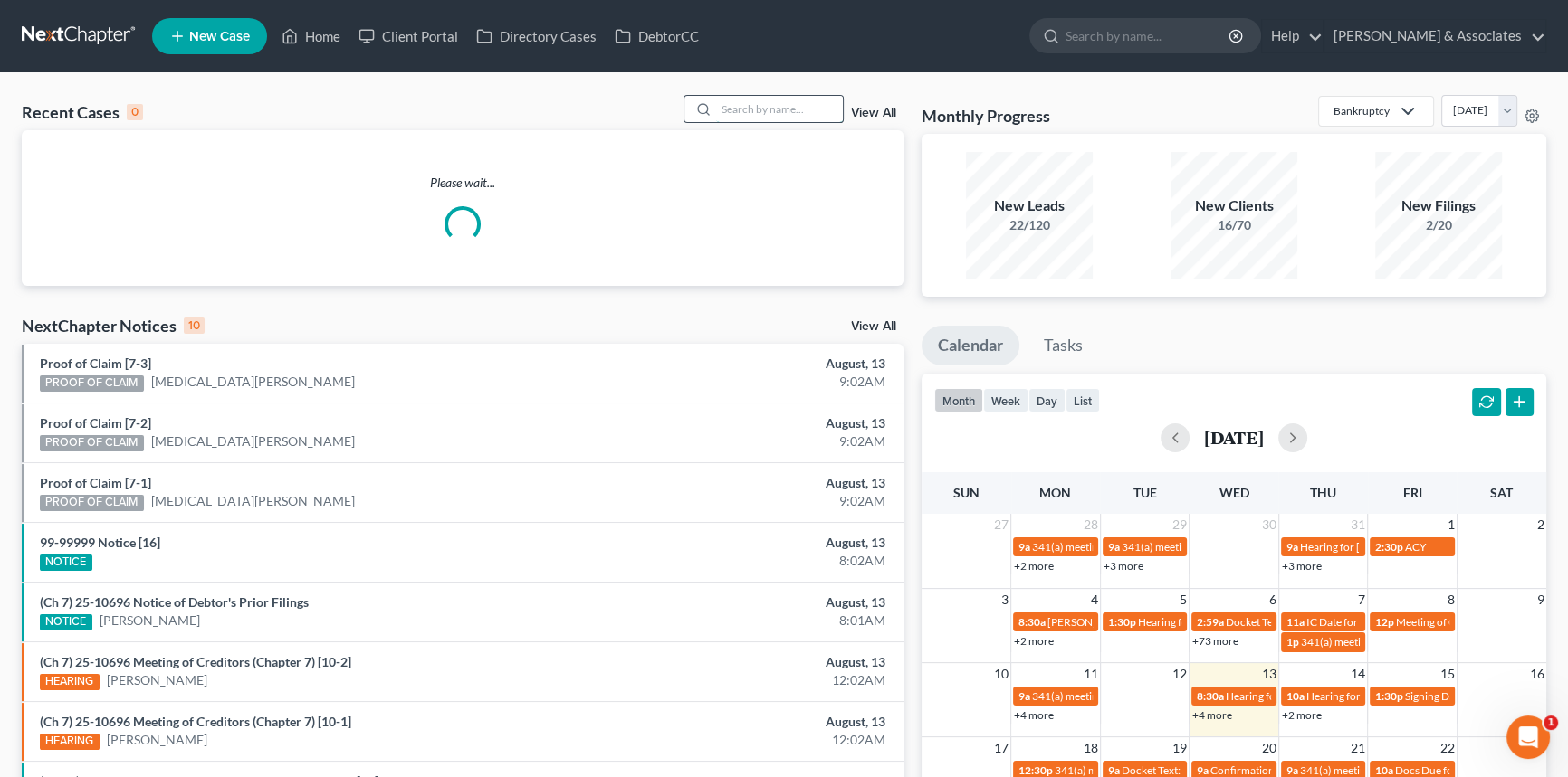
click at [791, 108] on input "search" at bounding box center [779, 108] width 127 height 26
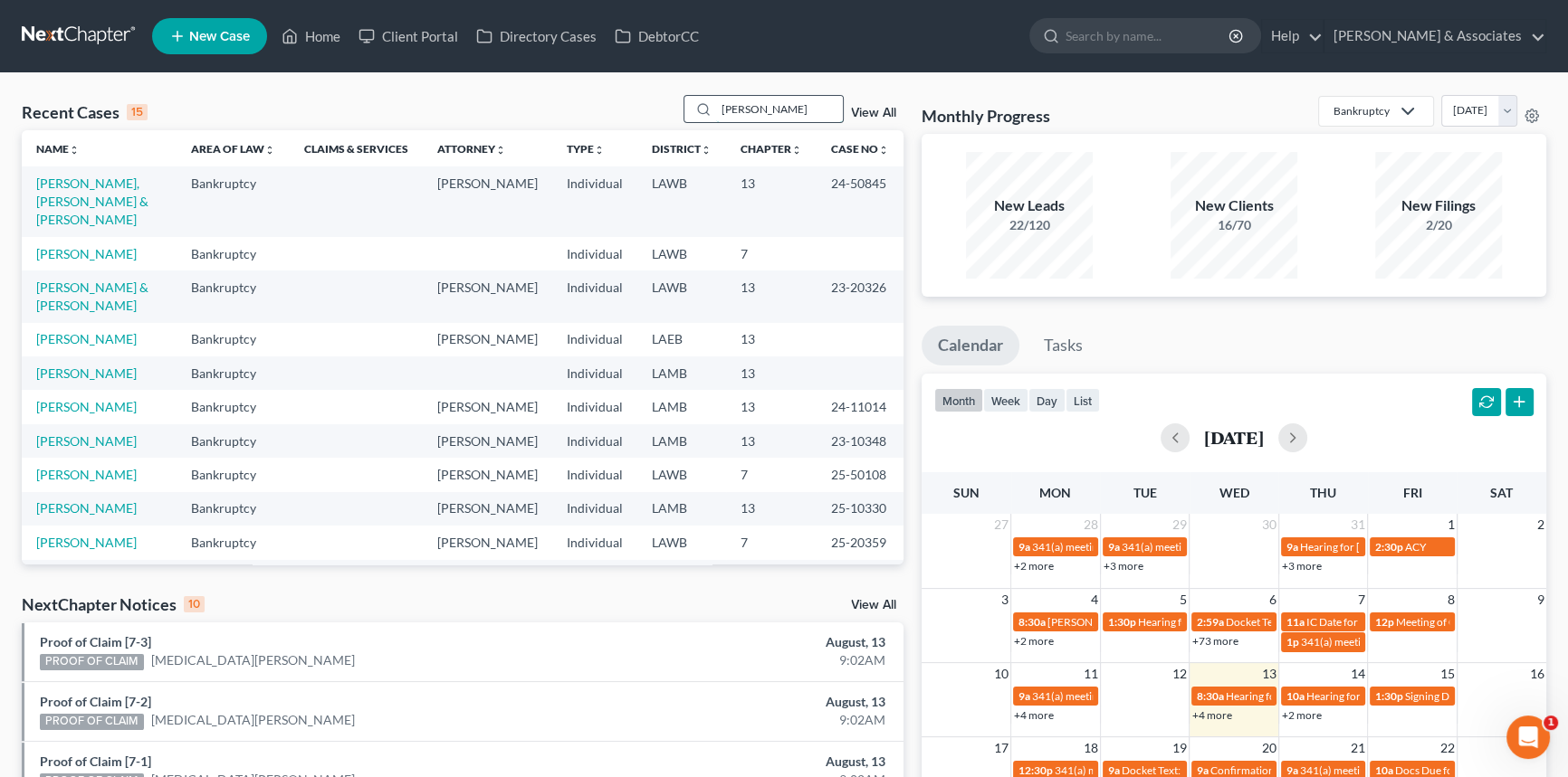
type input "landry"
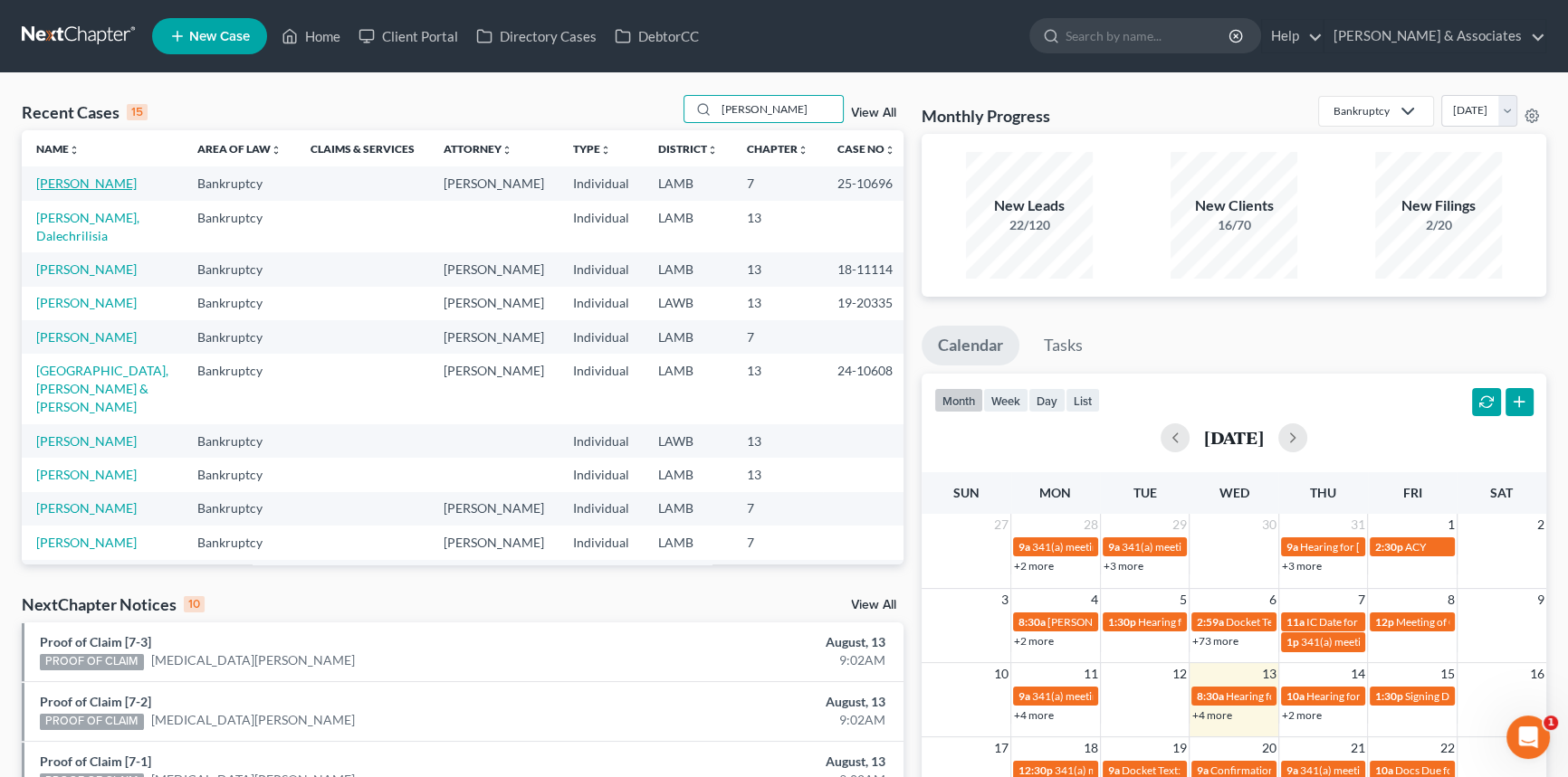
click at [56, 183] on link "[PERSON_NAME]" at bounding box center [86, 183] width 101 height 15
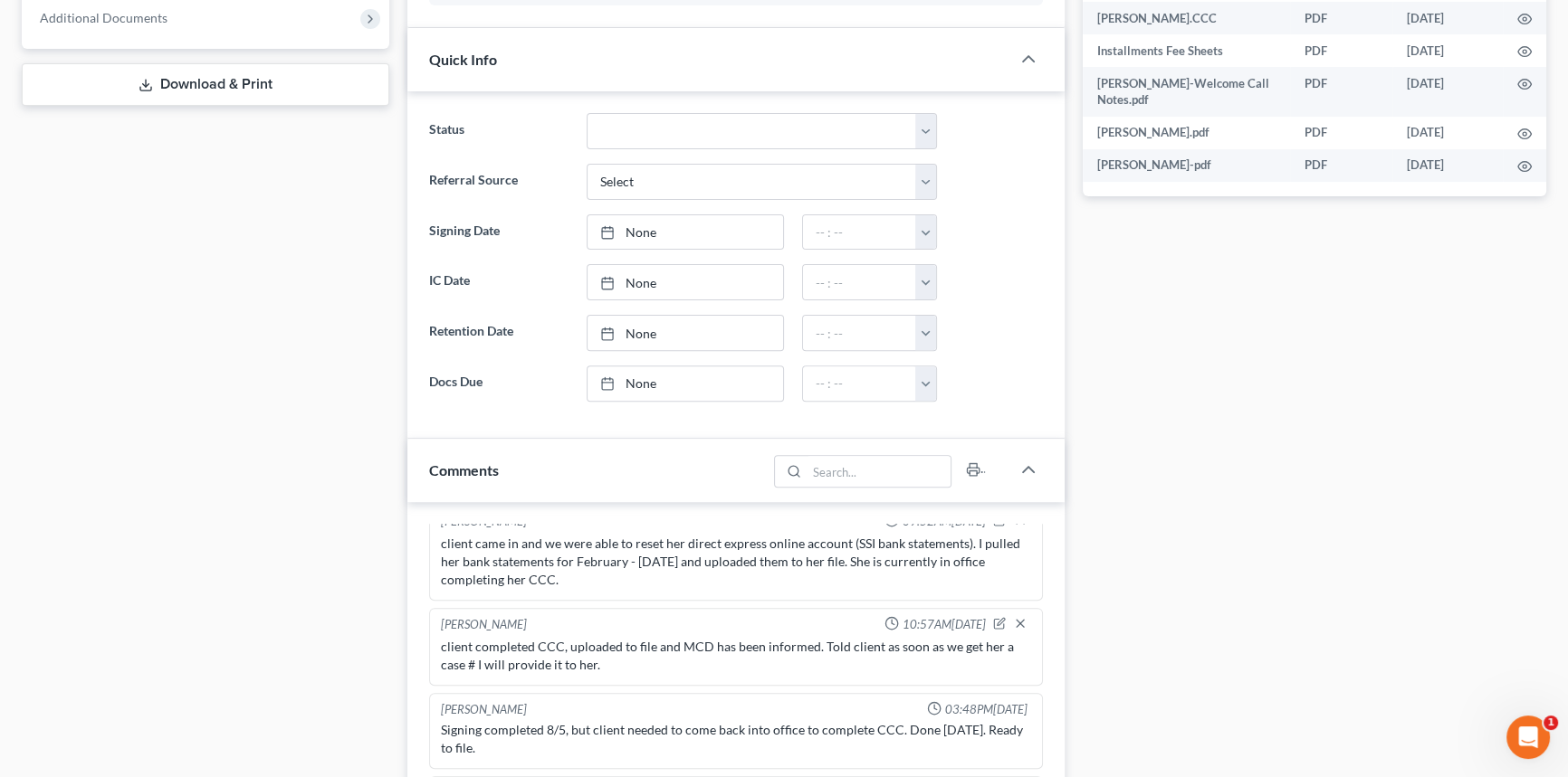
scroll to position [986, 0]
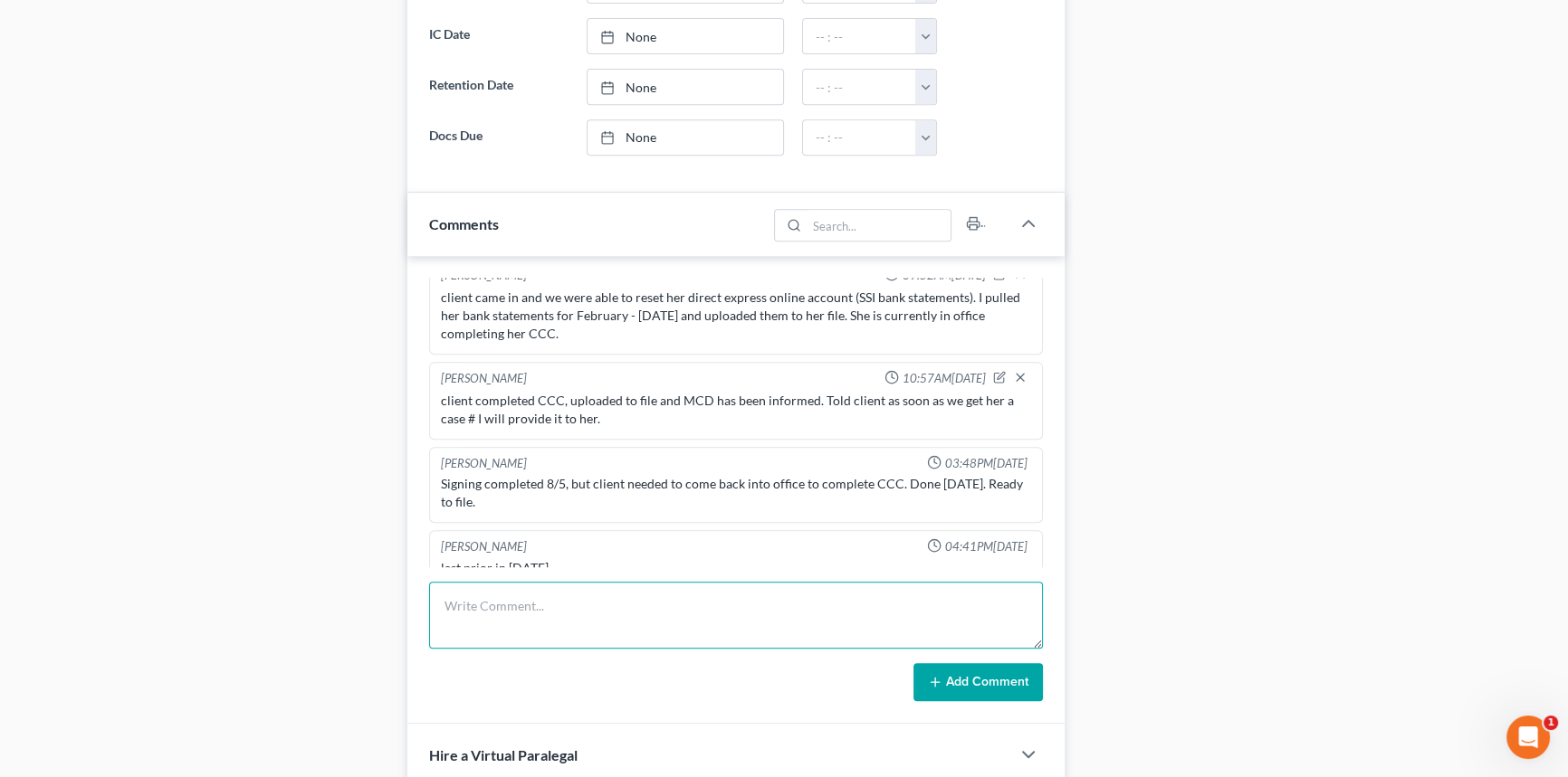
click at [535, 613] on textarea at bounding box center [736, 615] width 613 height 67
type textarea "gave client her bk case #"
click at [965, 678] on button "Add Comment" at bounding box center [978, 682] width 129 height 38
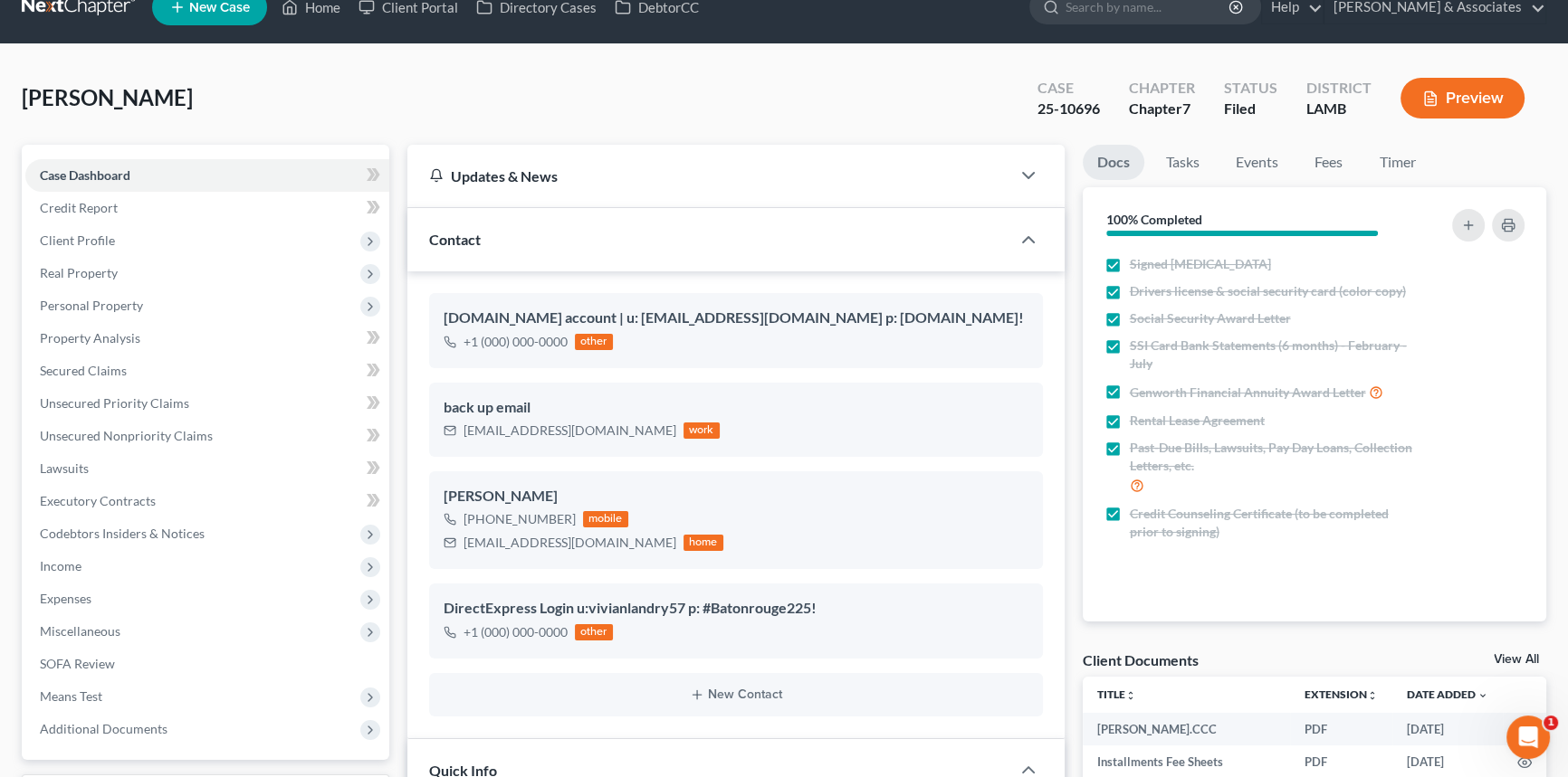
scroll to position [0, 0]
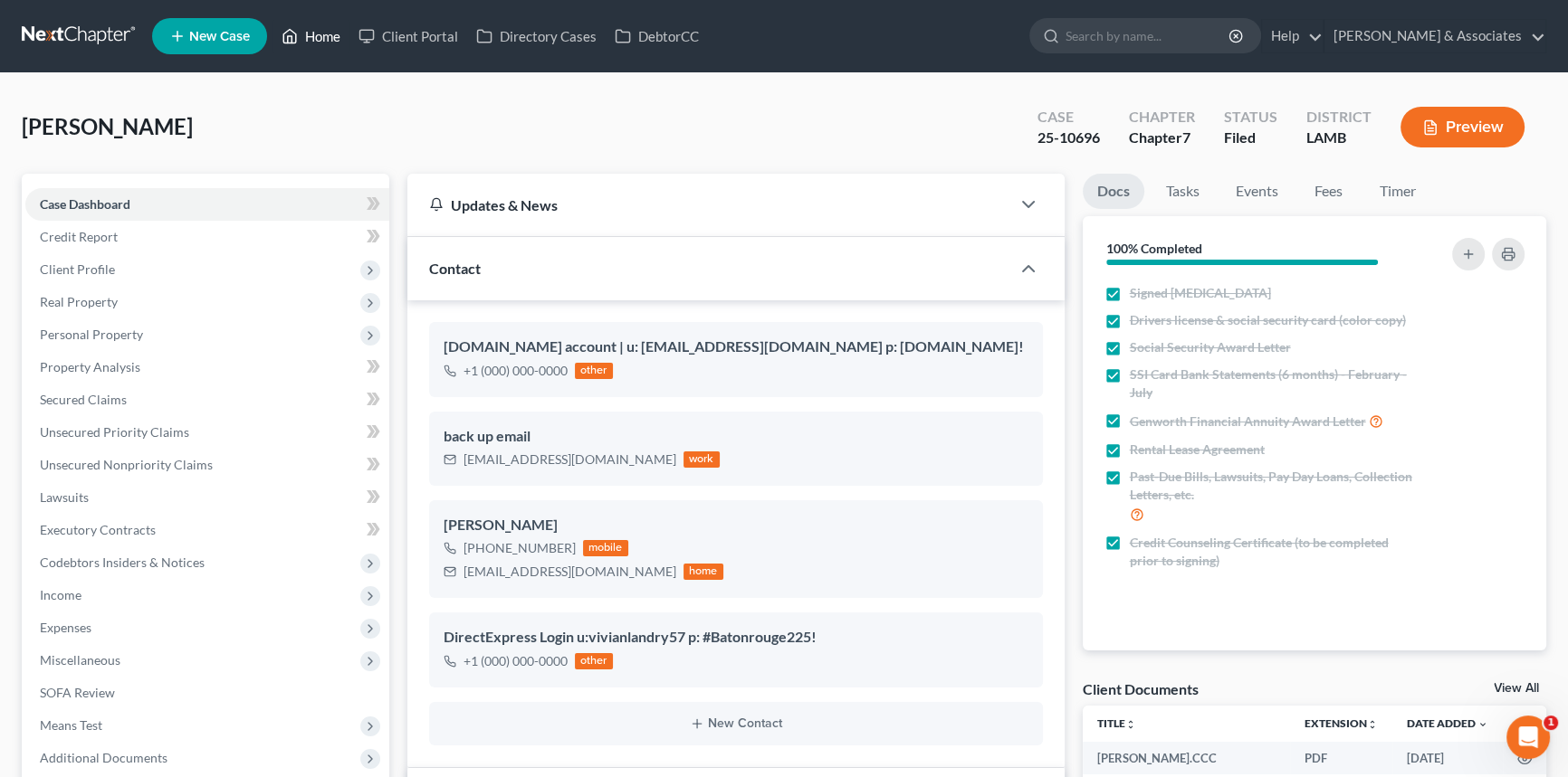
click at [314, 23] on link "Home" at bounding box center [311, 36] width 77 height 33
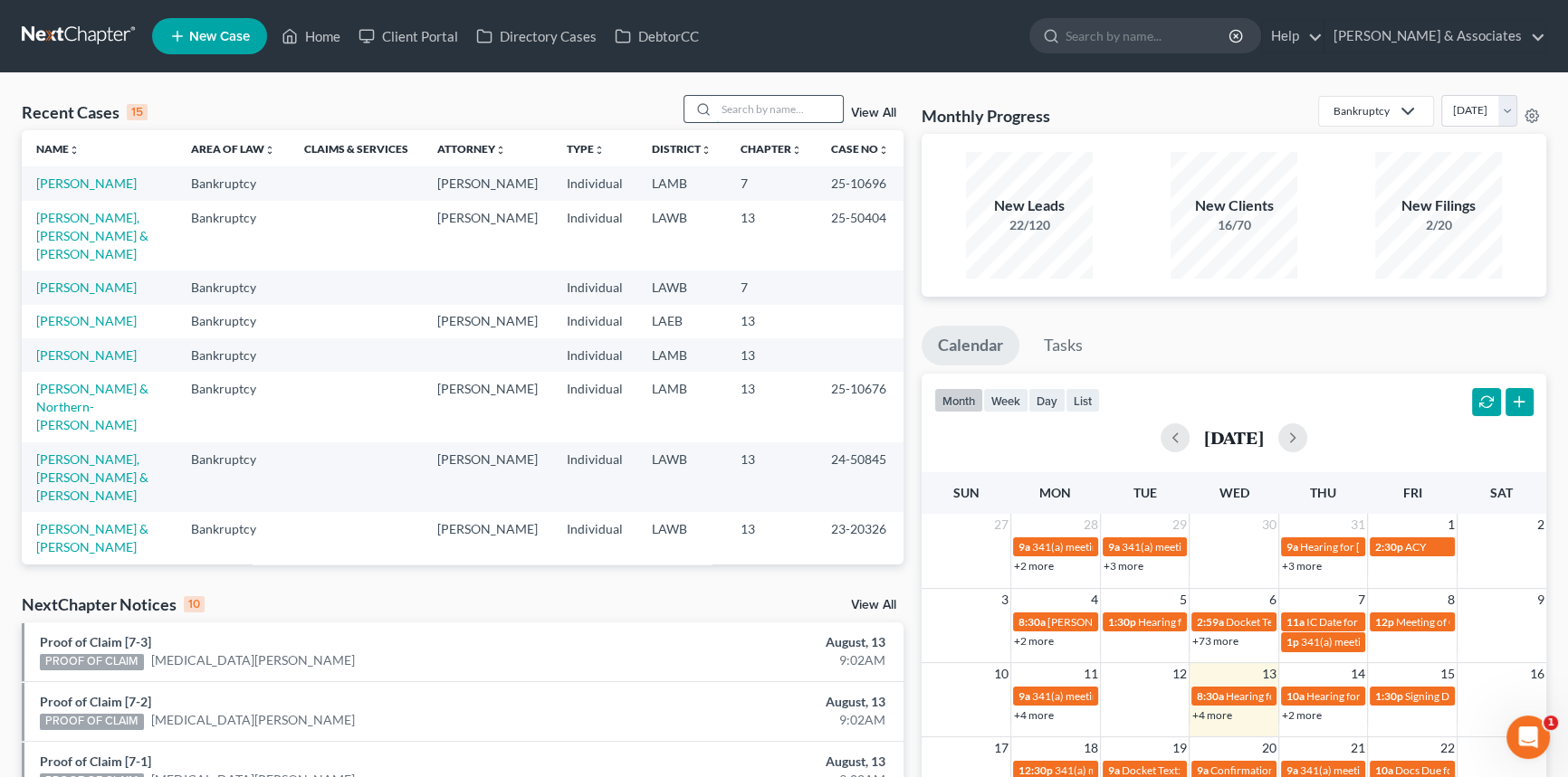
click at [737, 99] on input "search" at bounding box center [779, 108] width 127 height 26
type input "daina"
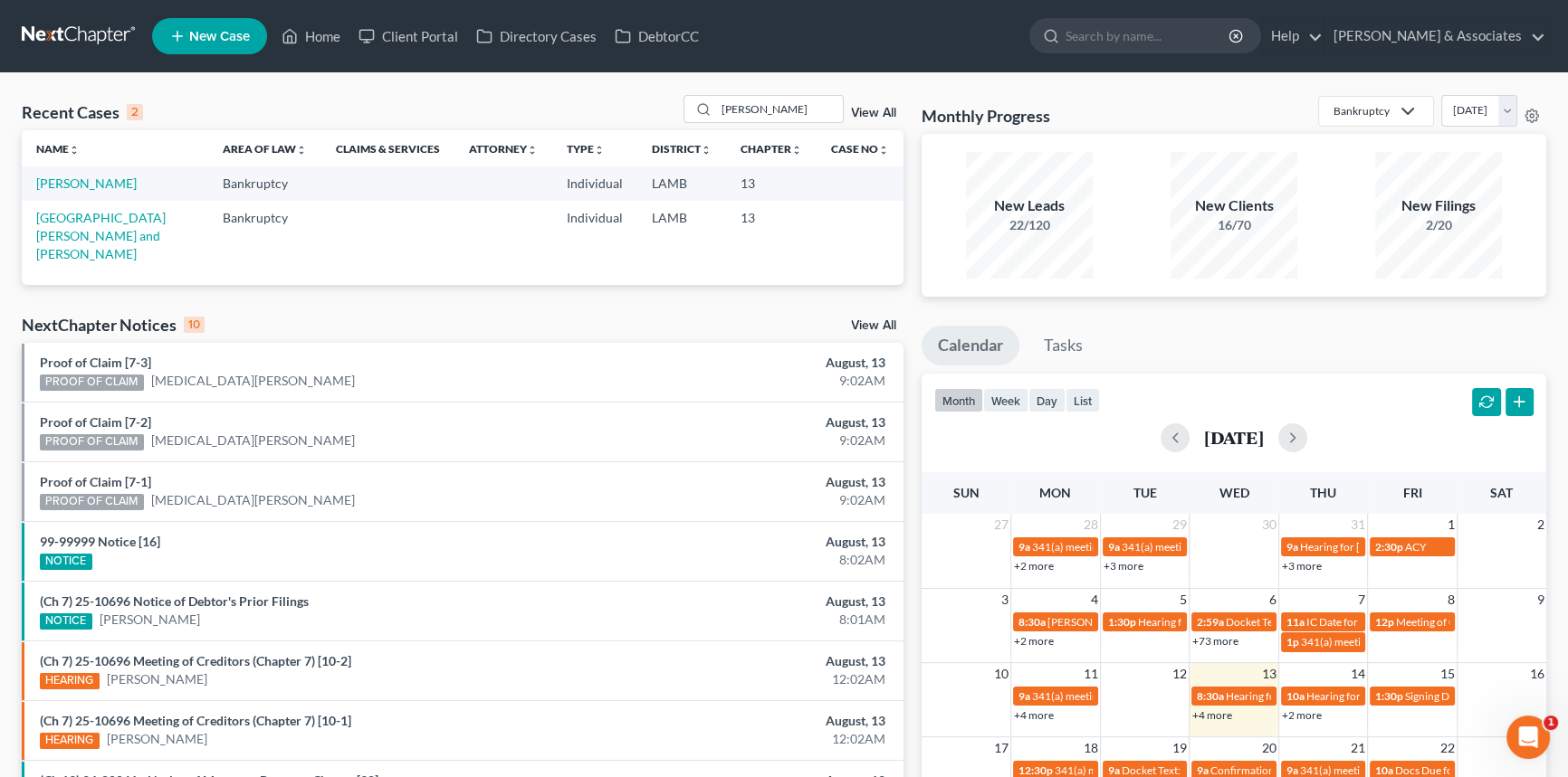
click at [78, 171] on td "Cooper, Daina" at bounding box center [115, 183] width 187 height 34
click at [75, 174] on td "Cooper, Daina" at bounding box center [115, 183] width 187 height 34
click at [74, 188] on link "Cooper, Daina" at bounding box center [86, 183] width 101 height 15
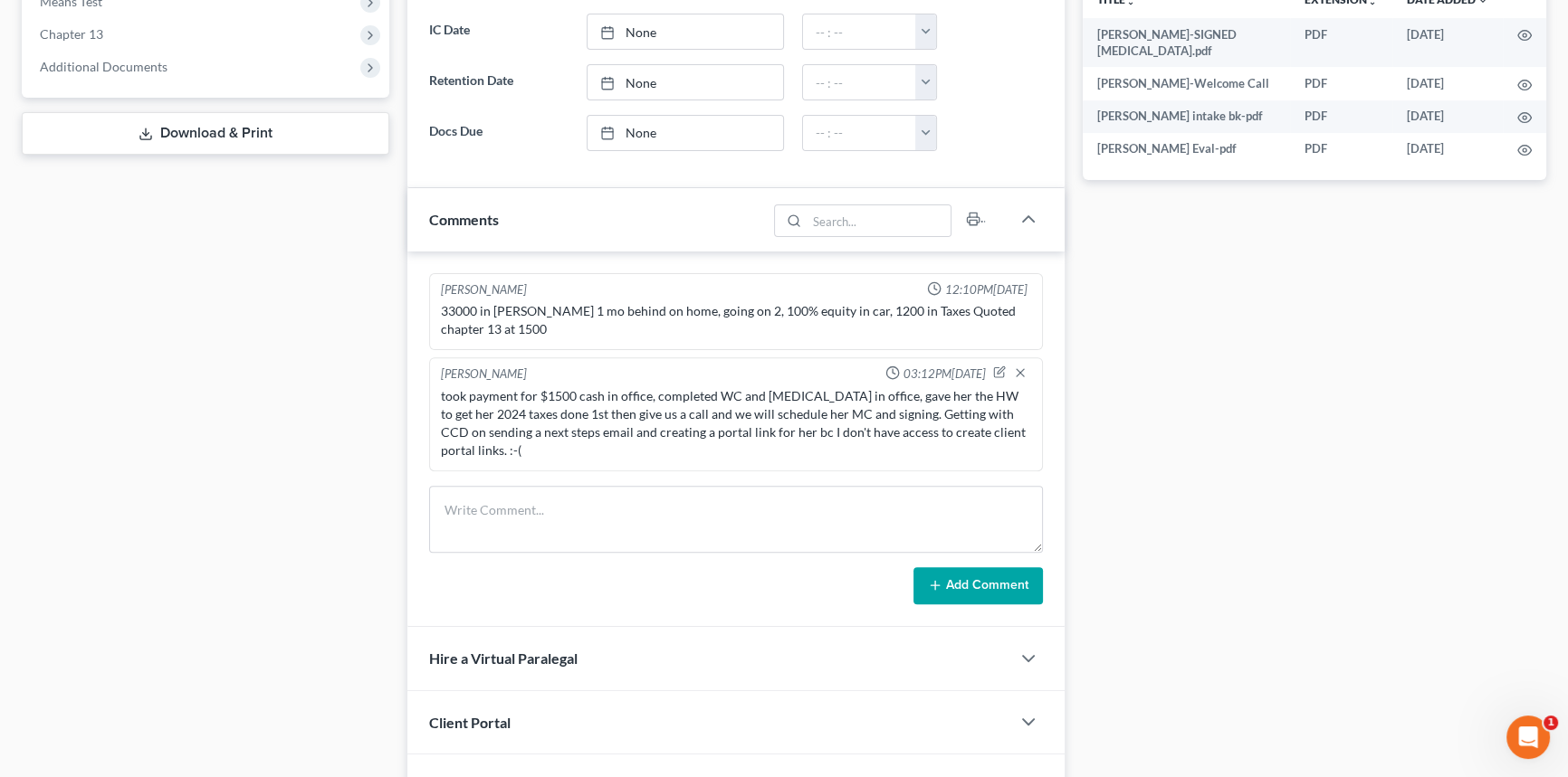
scroll to position [893, 0]
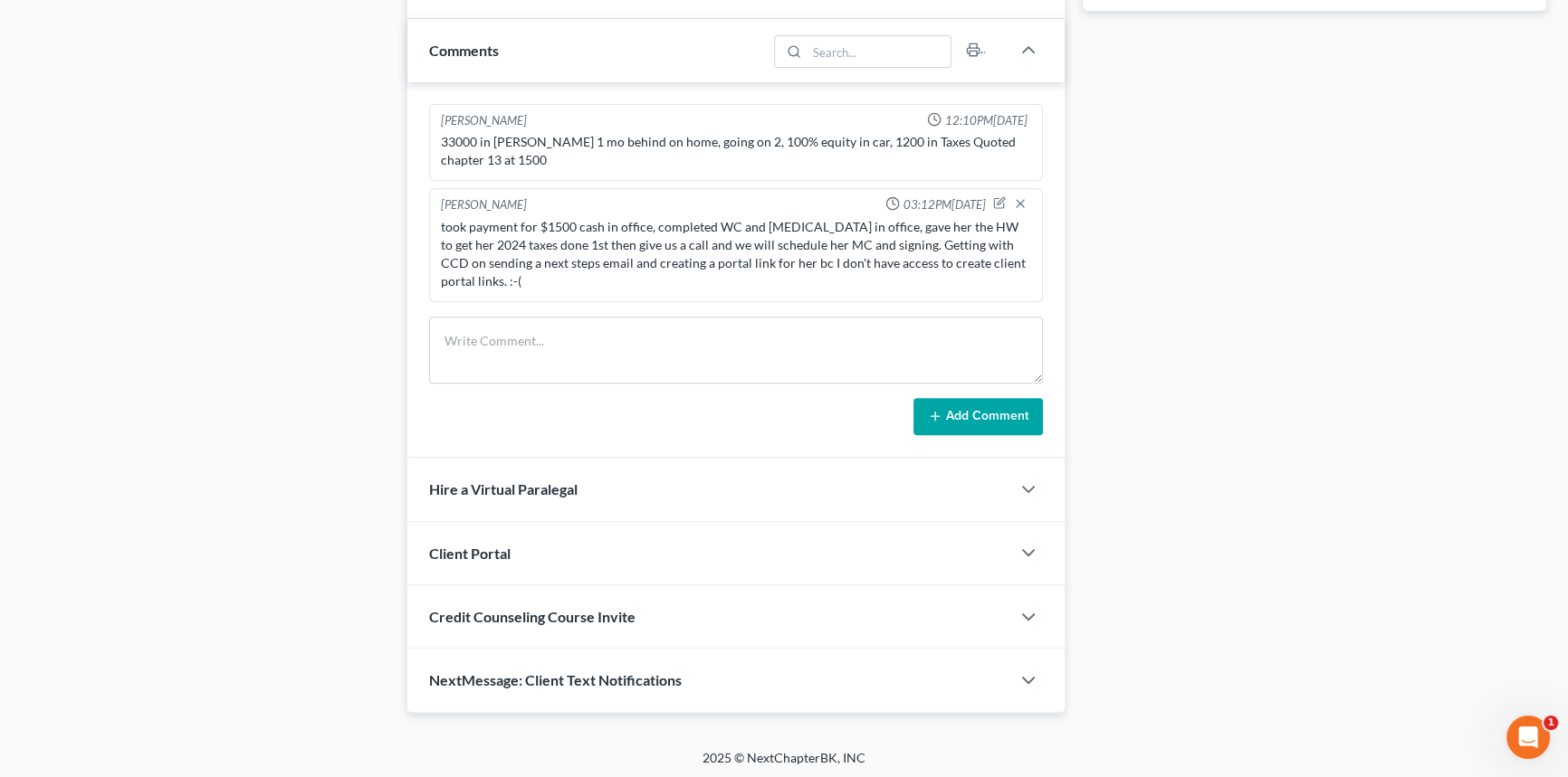
click at [614, 269] on div "took payment for $1500 cash in office, completed WC and retainer in office, gav…" at bounding box center [736, 255] width 590 height 73
click at [526, 399] on div "Add Comment" at bounding box center [736, 418] width 613 height 38
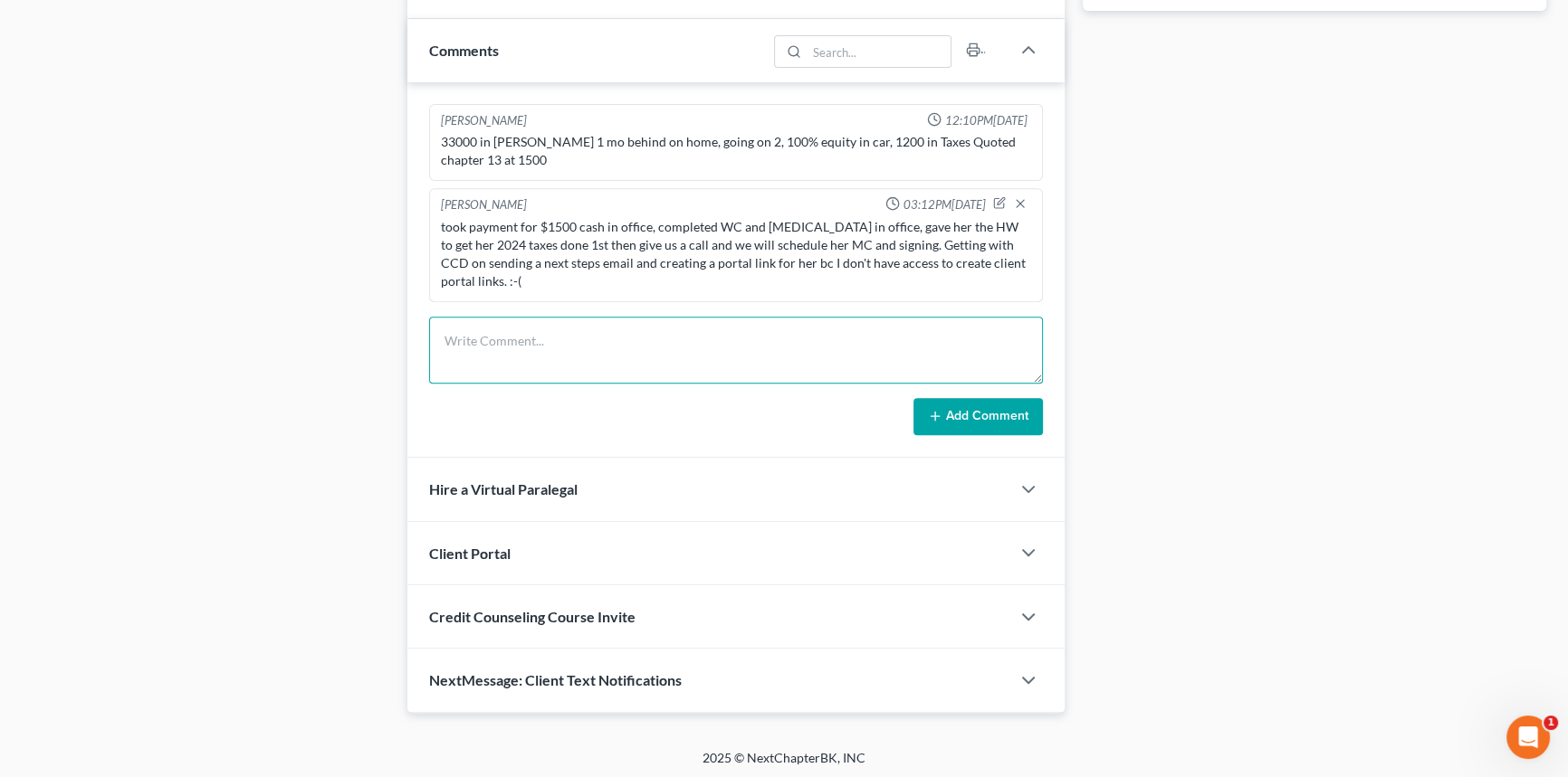
click at [590, 329] on textarea at bounding box center [736, 351] width 613 height 67
type textarea "called client to touch base and see how taxes were going, NA LVM."
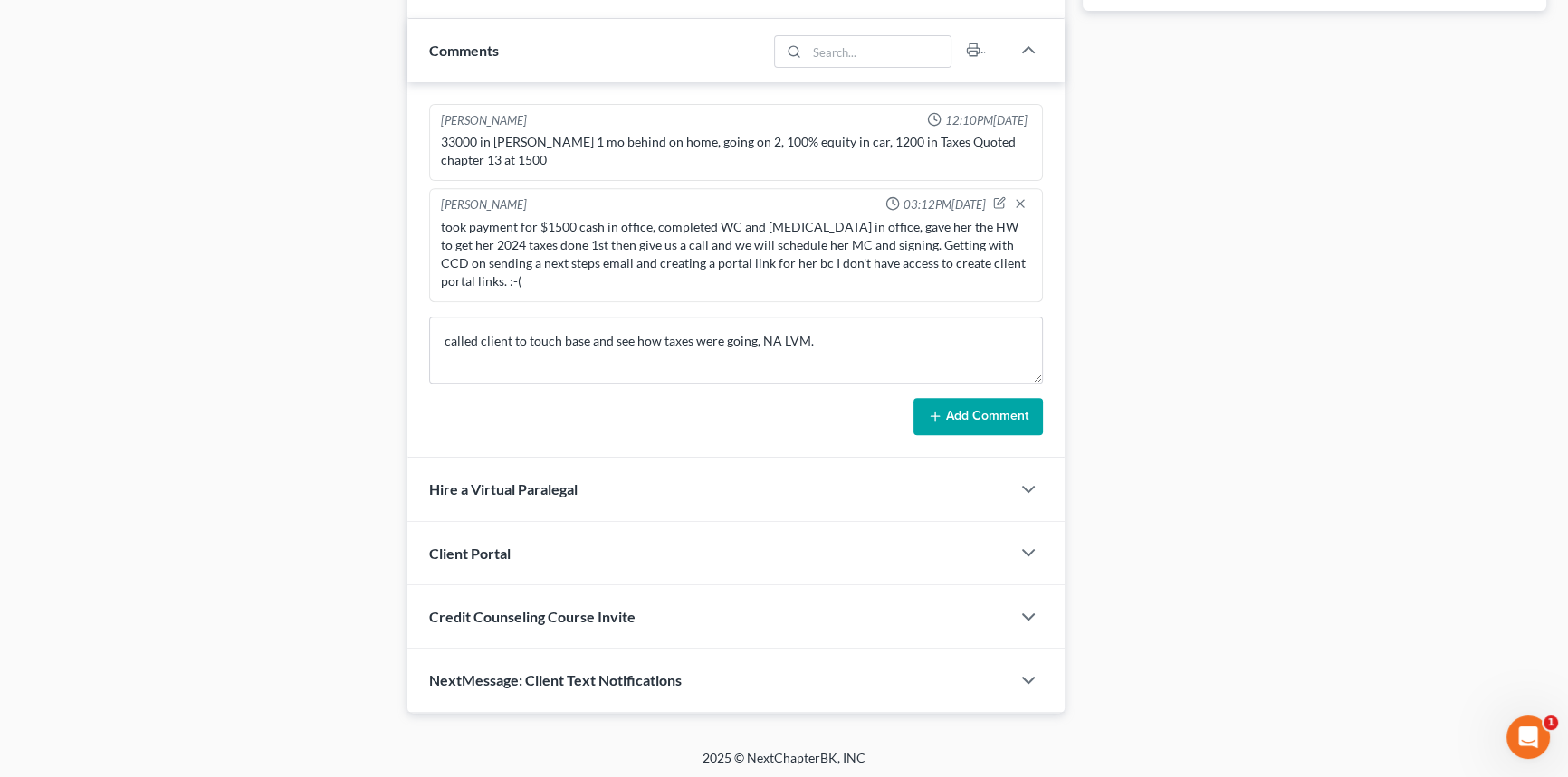
click at [931, 416] on icon at bounding box center [934, 416] width 14 height 14
